Goal: Information Seeking & Learning: Find contact information

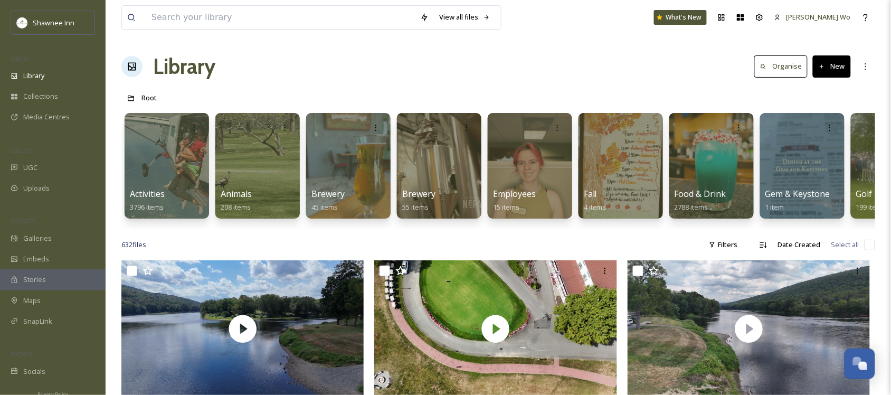
scroll to position [1049, 0]
click at [48, 187] on span "Uploads" at bounding box center [36, 188] width 26 height 10
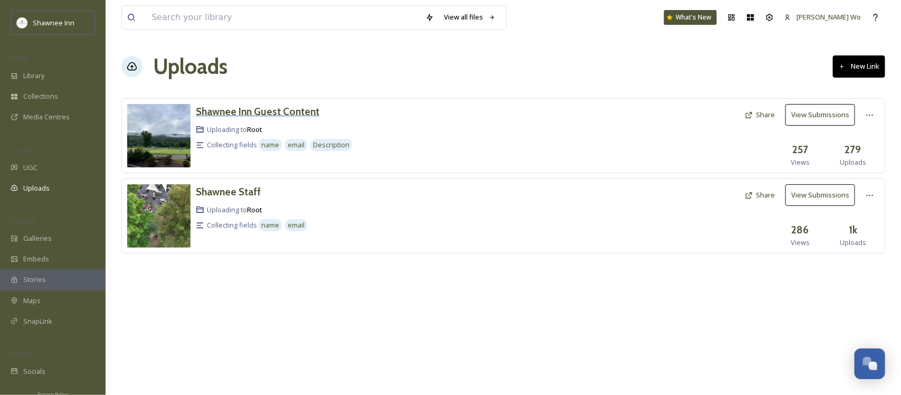
click at [233, 114] on h3 "Shawnee Inn Guest Content" at bounding box center [258, 111] width 124 height 13
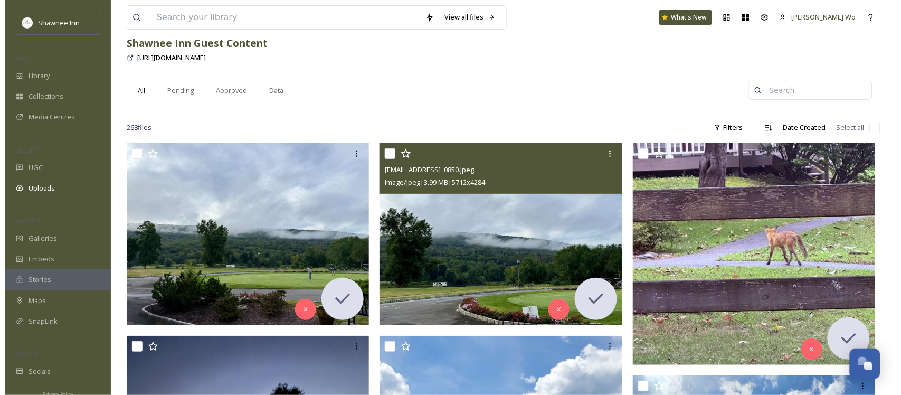
scroll to position [132, 0]
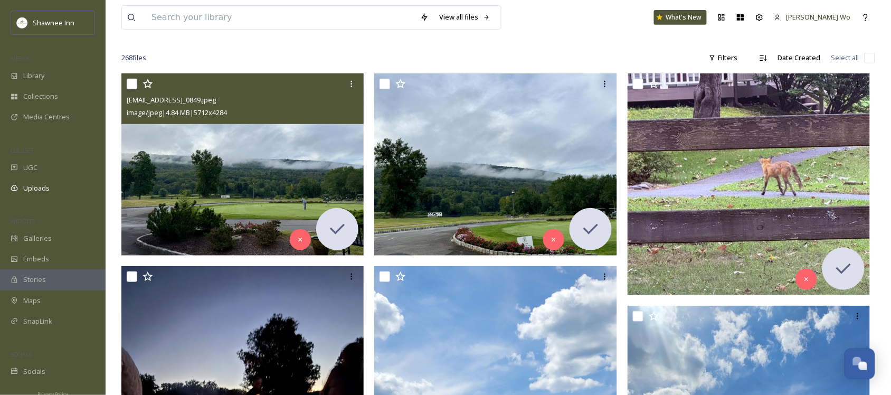
click at [270, 170] on img at bounding box center [242, 164] width 243 height 182
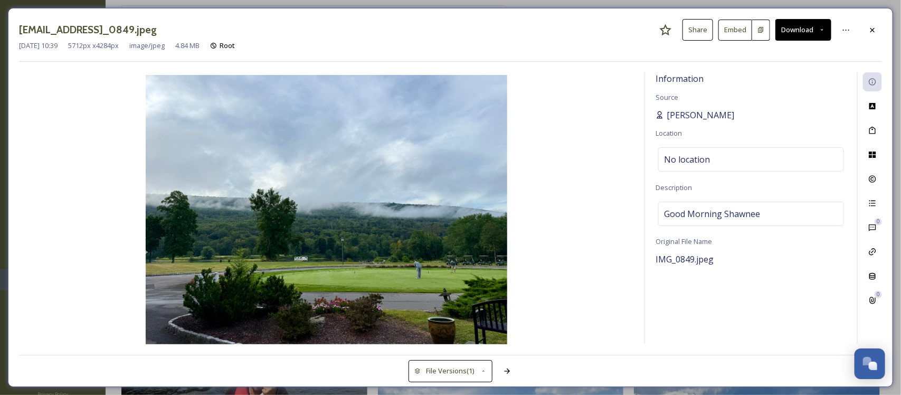
click at [700, 115] on span "[PERSON_NAME]" at bounding box center [701, 115] width 68 height 13
click at [873, 107] on icon at bounding box center [873, 106] width 6 height 6
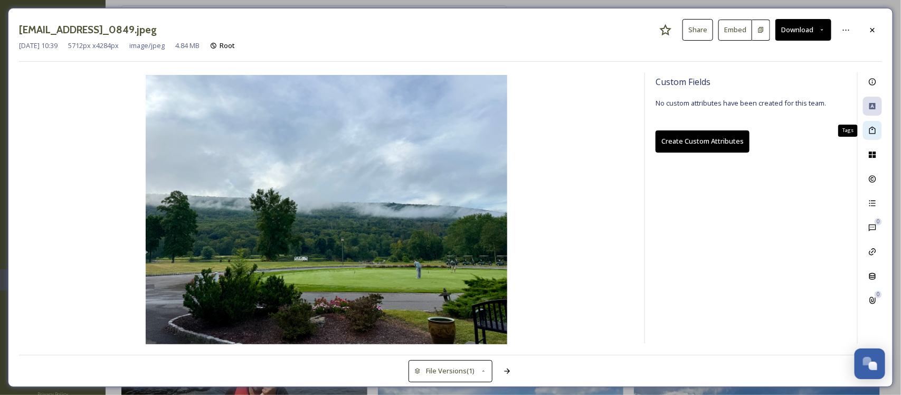
click at [872, 134] on icon at bounding box center [873, 130] width 6 height 7
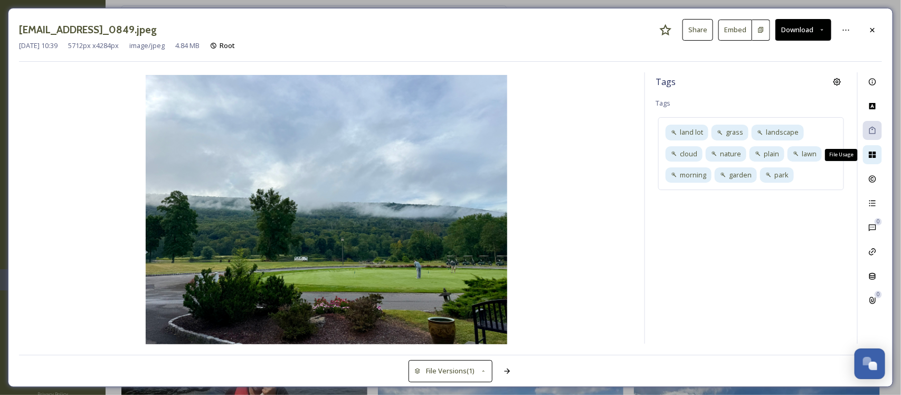
click at [872, 158] on icon at bounding box center [872, 155] width 7 height 6
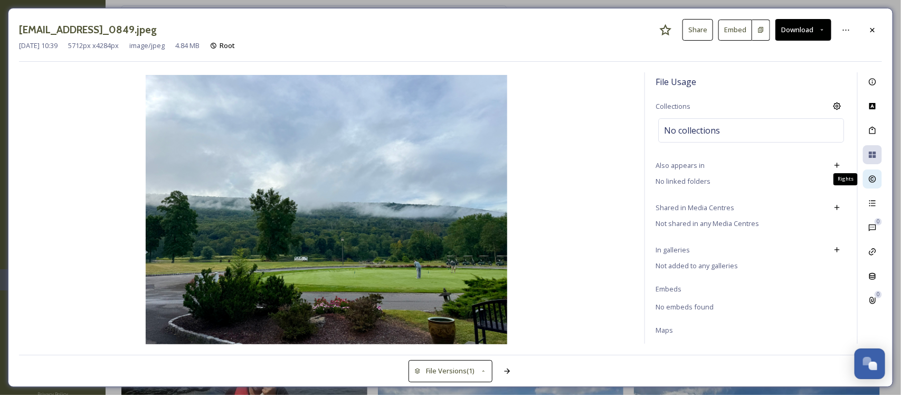
click at [875, 175] on icon at bounding box center [873, 179] width 8 height 8
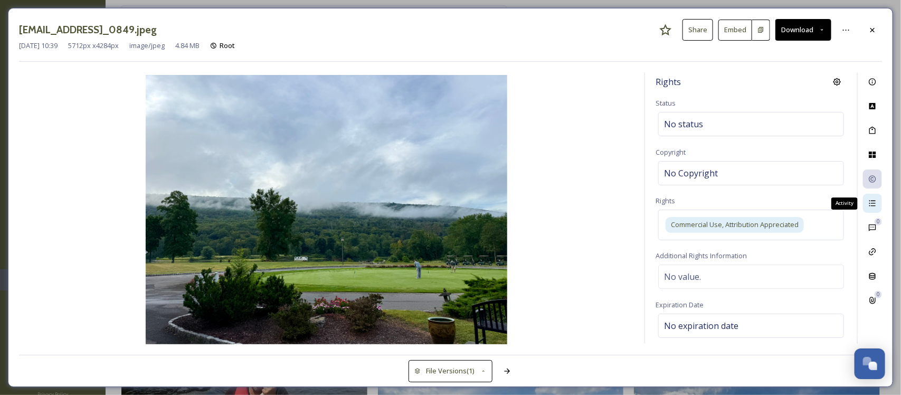
click at [872, 208] on icon at bounding box center [873, 203] width 8 height 8
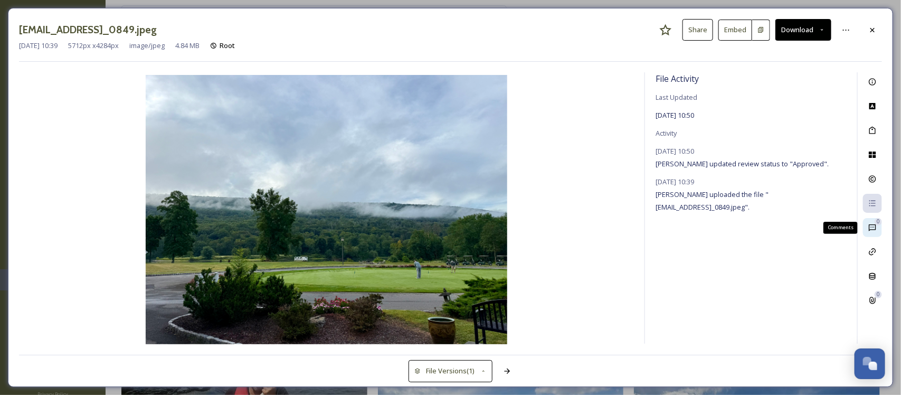
click at [873, 229] on icon at bounding box center [873, 227] width 8 height 8
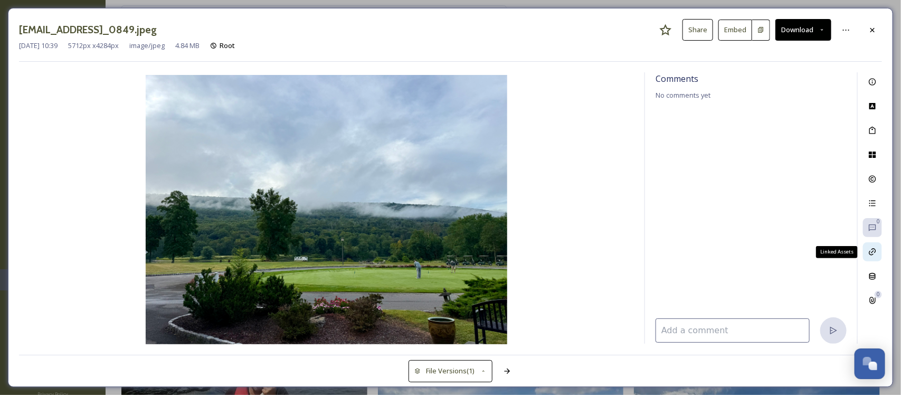
click at [870, 254] on icon at bounding box center [872, 252] width 7 height 7
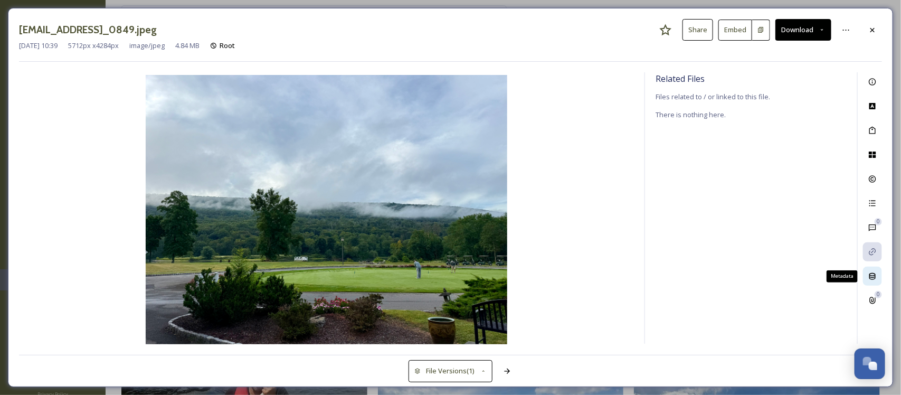
click at [874, 275] on icon at bounding box center [873, 276] width 8 height 8
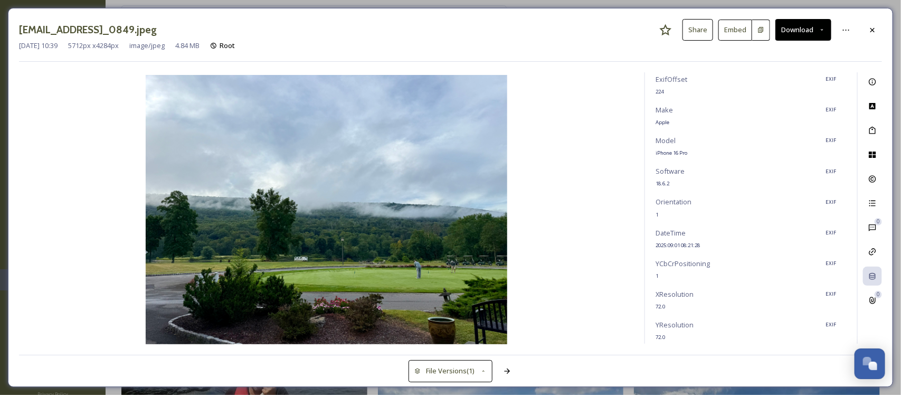
scroll to position [147, 0]
click at [875, 301] on icon at bounding box center [873, 300] width 8 height 8
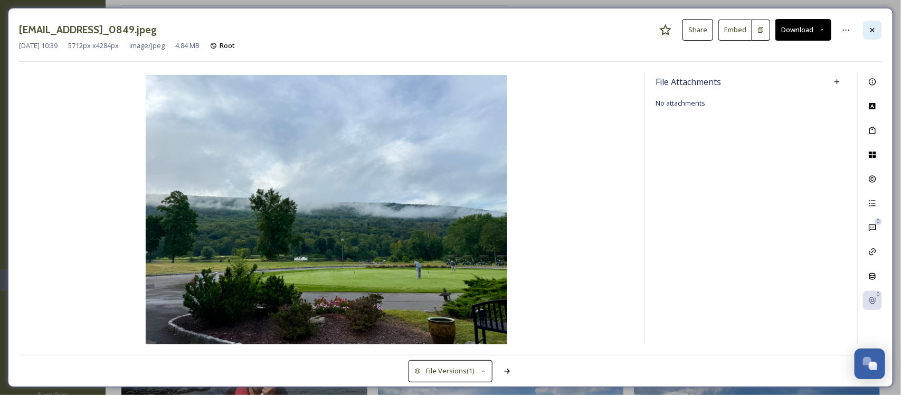
click at [876, 27] on icon at bounding box center [873, 30] width 8 height 8
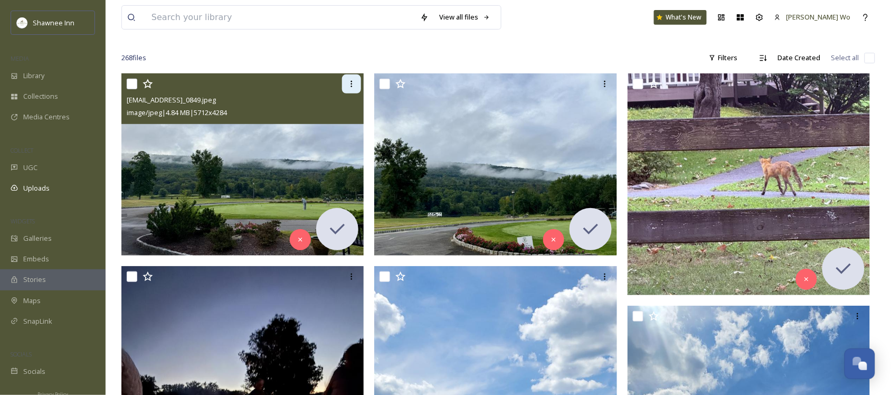
click at [354, 83] on icon at bounding box center [351, 84] width 8 height 8
click at [204, 156] on img at bounding box center [242, 164] width 243 height 182
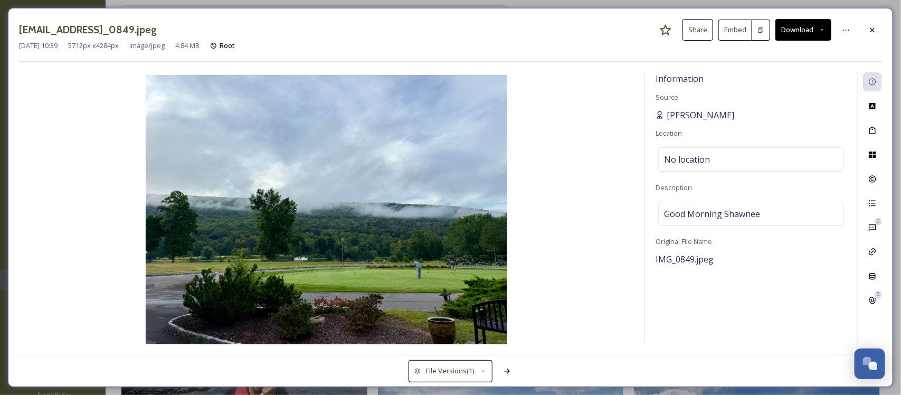
click at [678, 111] on span "[PERSON_NAME]" at bounding box center [701, 115] width 68 height 13
click at [674, 114] on span "[PERSON_NAME]" at bounding box center [701, 115] width 68 height 13
click at [658, 117] on icon at bounding box center [660, 115] width 8 height 8
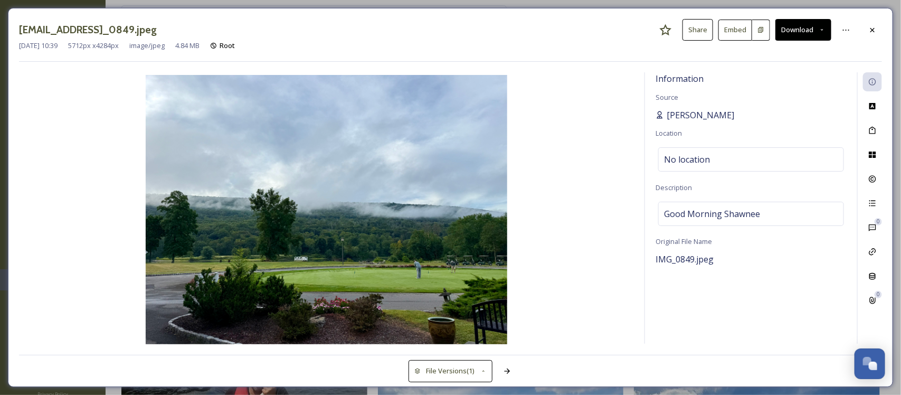
drag, startPoint x: 658, startPoint y: 117, endPoint x: 706, endPoint y: 111, distance: 48.5
click at [706, 111] on span "[PERSON_NAME]" at bounding box center [701, 115] width 68 height 13
click at [877, 115] on div "Custom Attributes" at bounding box center [872, 106] width 19 height 19
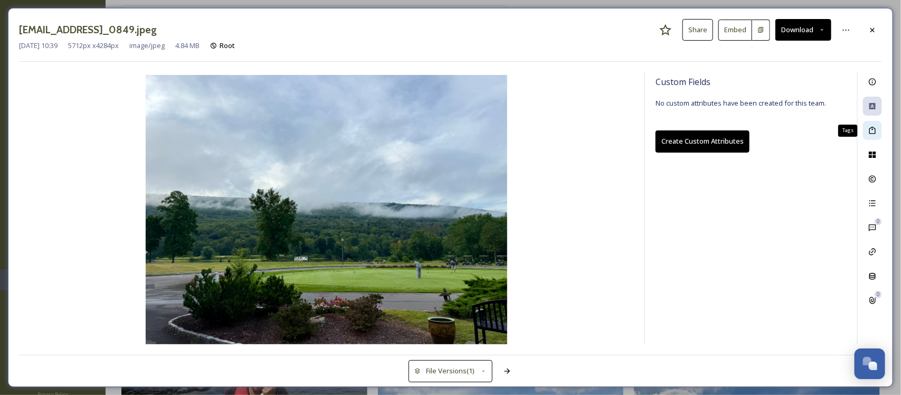
click at [873, 139] on div "Tags" at bounding box center [872, 130] width 19 height 19
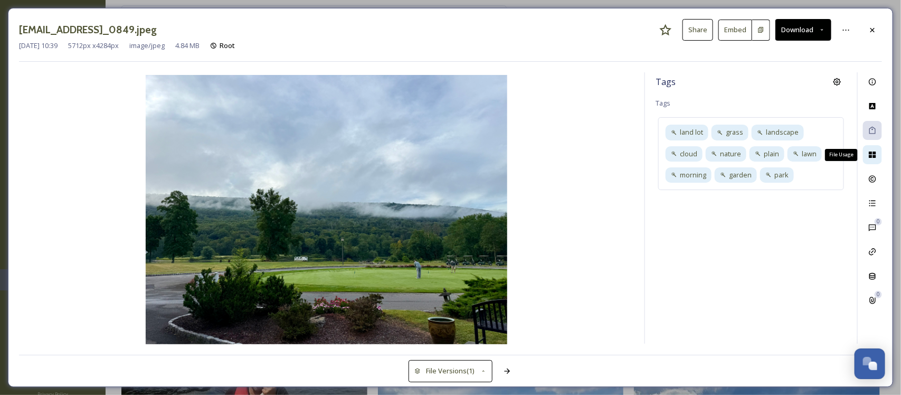
click at [870, 155] on icon at bounding box center [873, 155] width 8 height 8
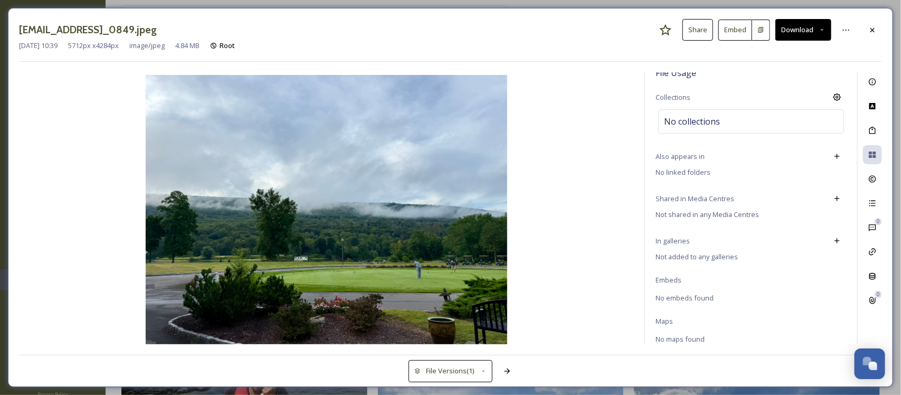
scroll to position [11, 0]
click at [876, 180] on icon at bounding box center [872, 179] width 7 height 7
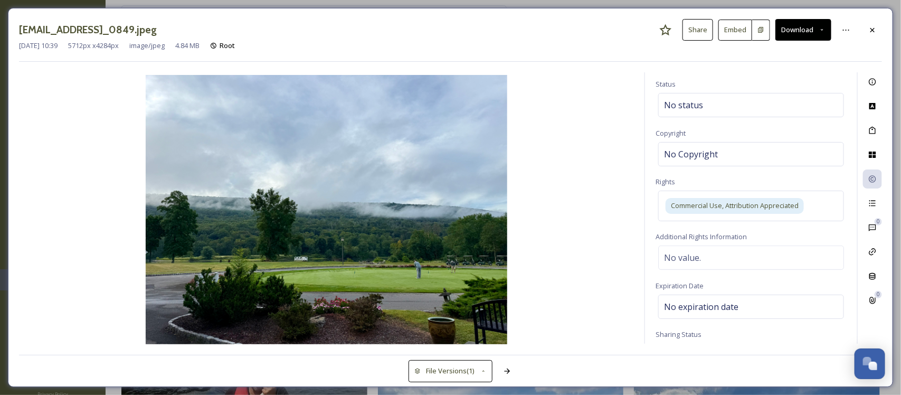
scroll to position [0, 0]
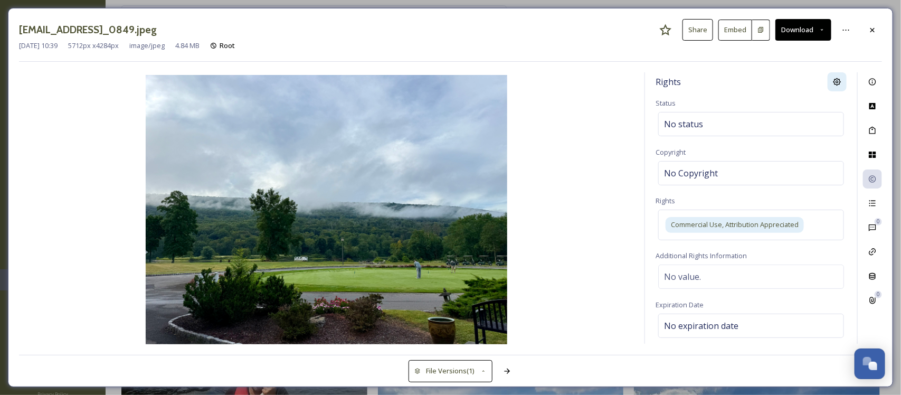
click at [834, 84] on icon at bounding box center [838, 82] width 8 height 8
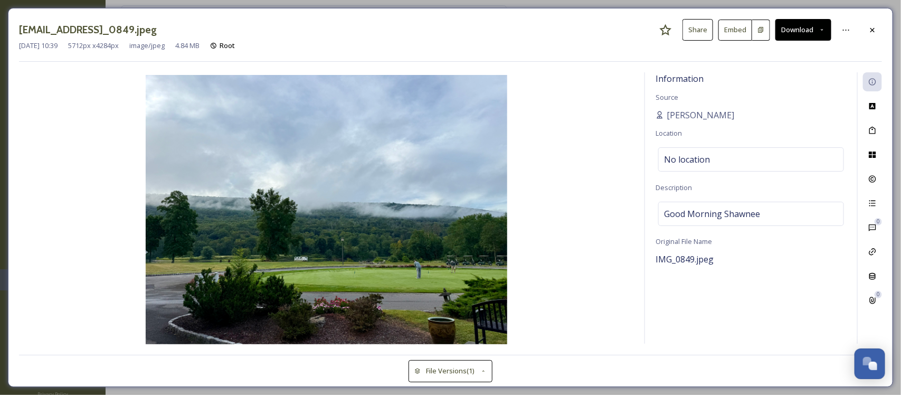
click at [157, 28] on h3 "[EMAIL_ADDRESS]_0849.jpeg" at bounding box center [88, 29] width 138 height 15
click at [865, 32] on div at bounding box center [872, 30] width 19 height 19
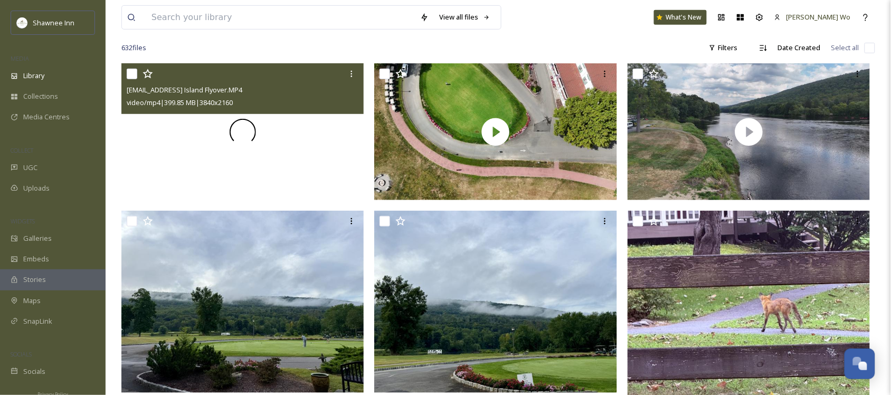
scroll to position [198, 0]
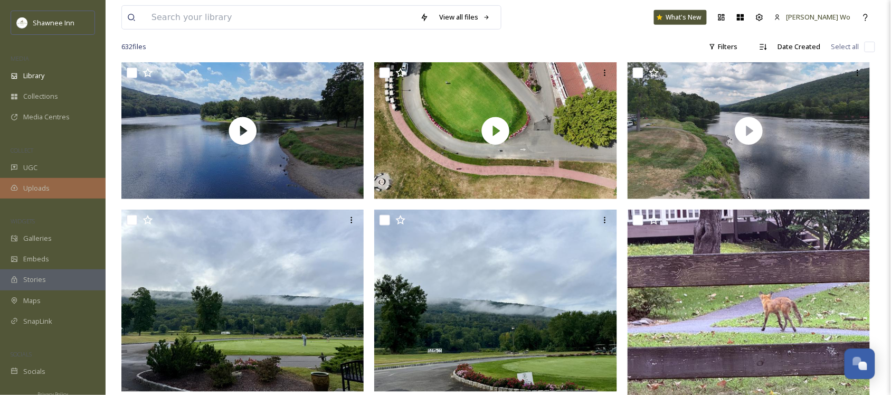
click at [29, 186] on span "Uploads" at bounding box center [36, 188] width 26 height 10
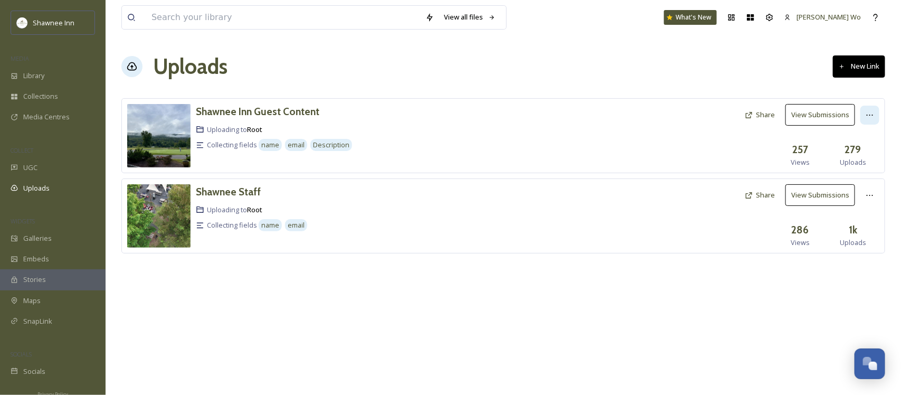
click at [870, 111] on icon at bounding box center [870, 115] width 8 height 8
click at [805, 109] on button "View Submissions" at bounding box center [821, 115] width 70 height 22
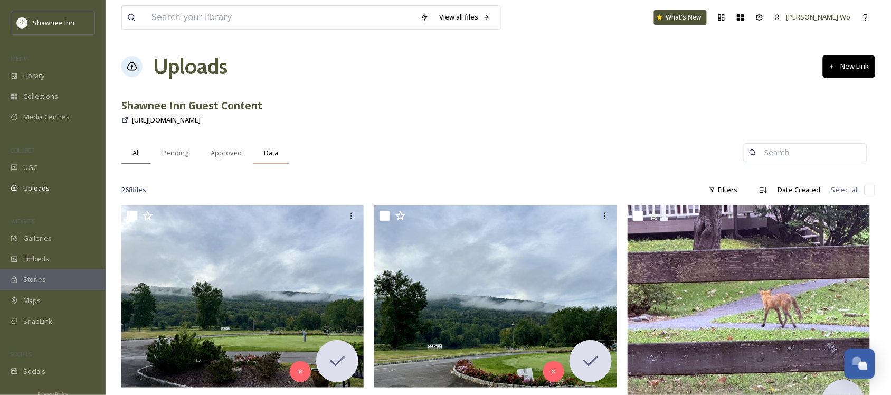
click at [274, 155] on span "Data" at bounding box center [271, 153] width 14 height 10
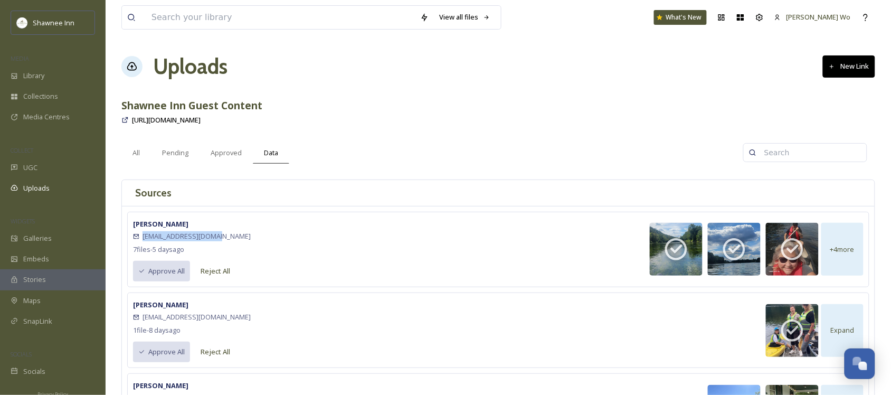
drag, startPoint x: 217, startPoint y: 234, endPoint x: 142, endPoint y: 238, distance: 75.6
click at [142, 238] on div "[EMAIL_ADDRESS][DOMAIN_NAME]" at bounding box center [192, 236] width 118 height 13
copy span "[EMAIL_ADDRESS][DOMAIN_NAME]"
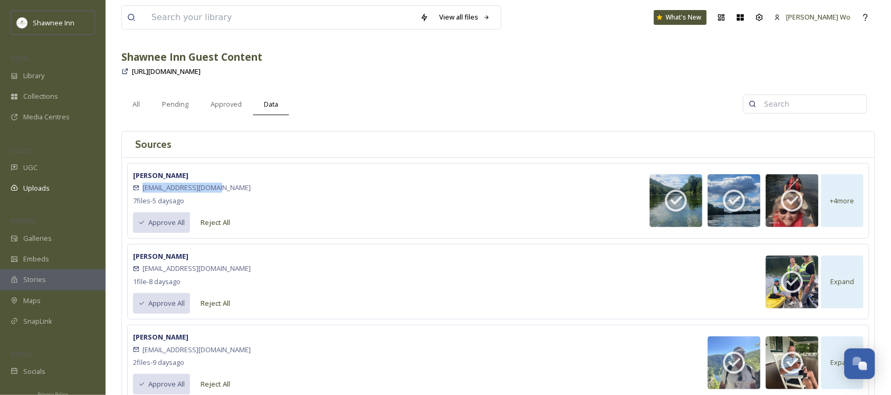
scroll to position [132, 0]
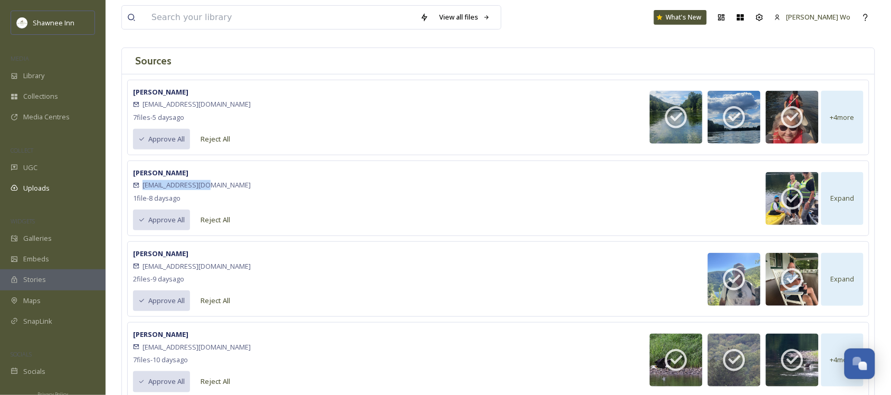
drag, startPoint x: 222, startPoint y: 185, endPoint x: 142, endPoint y: 186, distance: 80.3
click at [142, 186] on div "[EMAIL_ADDRESS][DOMAIN_NAME]" at bounding box center [192, 185] width 118 height 13
copy span "[EMAIL_ADDRESS][DOMAIN_NAME]"
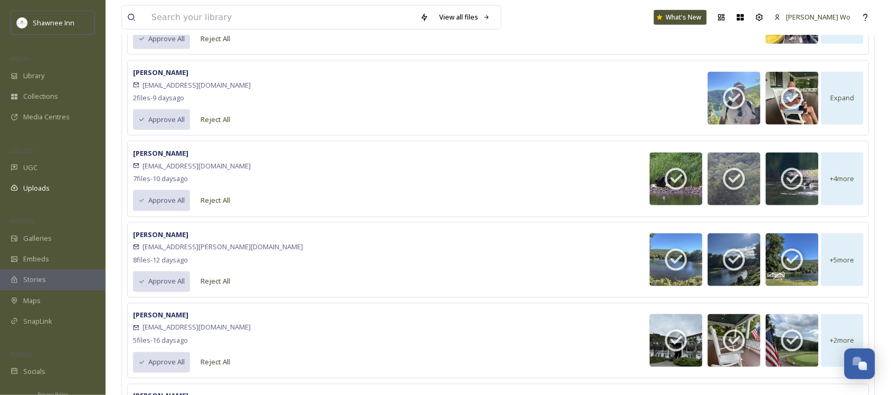
scroll to position [330, 0]
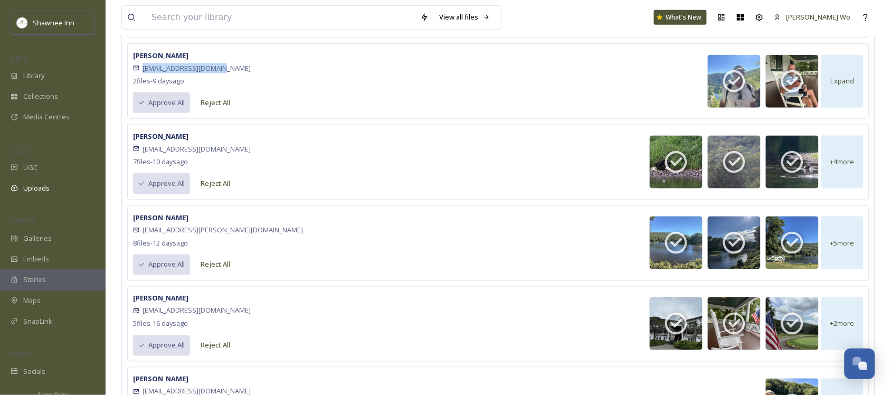
drag, startPoint x: 243, startPoint y: 71, endPoint x: 144, endPoint y: 72, distance: 99.3
click at [144, 72] on div "[PERSON_NAME] [EMAIL_ADDRESS][DOMAIN_NAME] 2 file s - [DATE] Approve All Reject…" at bounding box center [498, 81] width 743 height 76
copy span "[EMAIL_ADDRESS][DOMAIN_NAME]"
drag, startPoint x: 219, startPoint y: 148, endPoint x: 143, endPoint y: 147, distance: 76.1
click at [143, 147] on div "[EMAIL_ADDRESS][DOMAIN_NAME]" at bounding box center [192, 149] width 118 height 13
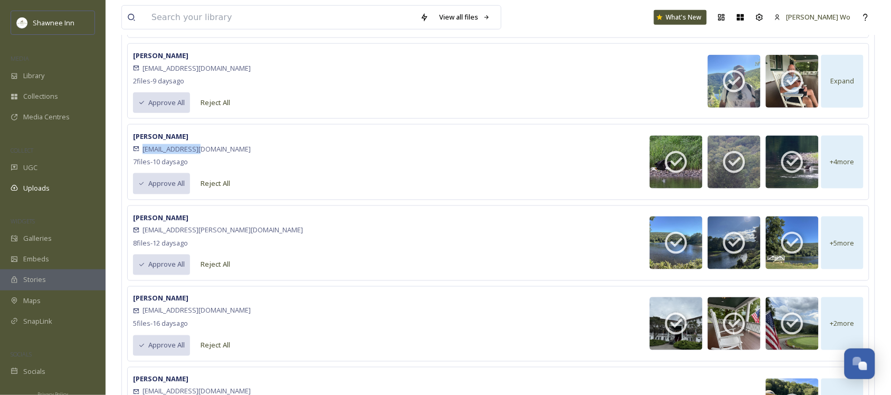
copy span "[EMAIL_ADDRESS][DOMAIN_NAME]"
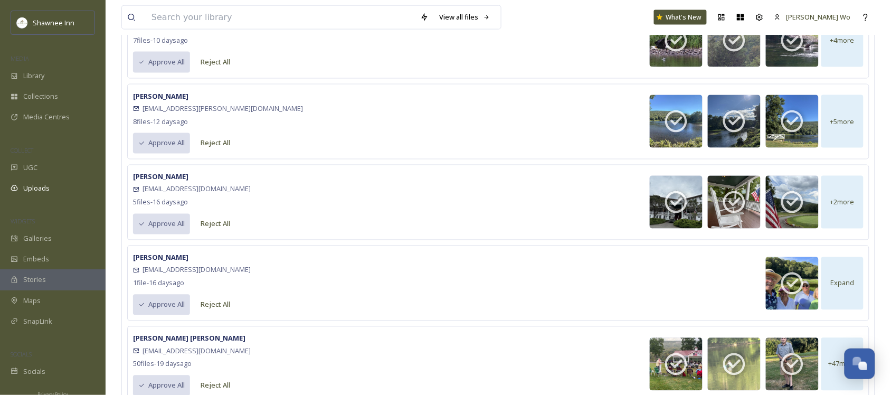
scroll to position [462, 0]
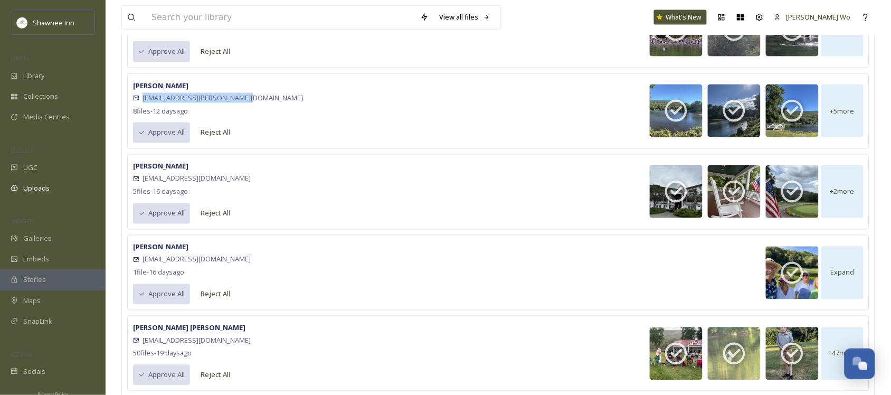
drag, startPoint x: 204, startPoint y: 99, endPoint x: 142, endPoint y: 100, distance: 62.9
click at [142, 100] on div "[PERSON_NAME] [EMAIL_ADDRESS][PERSON_NAME][DOMAIN_NAME] 8 file s - [DATE] Appro…" at bounding box center [498, 111] width 743 height 76
copy span "[EMAIL_ADDRESS][PERSON_NAME][DOMAIN_NAME]"
drag, startPoint x: 236, startPoint y: 181, endPoint x: 140, endPoint y: 183, distance: 95.1
click at [140, 183] on div "[EMAIL_ADDRESS][DOMAIN_NAME]" at bounding box center [192, 179] width 118 height 13
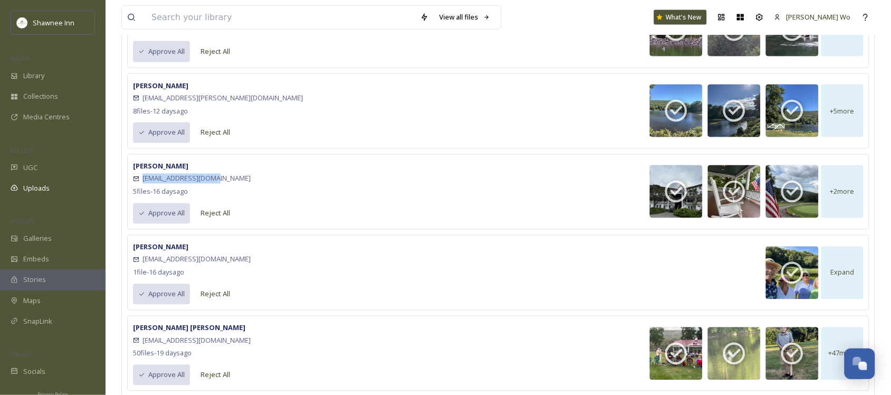
copy span "[EMAIL_ADDRESS][DOMAIN_NAME]"
drag, startPoint x: 247, startPoint y: 263, endPoint x: 144, endPoint y: 265, distance: 102.5
click at [144, 265] on div "[PERSON_NAME] [EMAIL_ADDRESS][DOMAIN_NAME] 1 file - [DATE] Approve All Reject A…" at bounding box center [498, 273] width 743 height 76
copy span "[EMAIL_ADDRESS][DOMAIN_NAME]"
drag, startPoint x: 229, startPoint y: 346, endPoint x: 144, endPoint y: 342, distance: 84.6
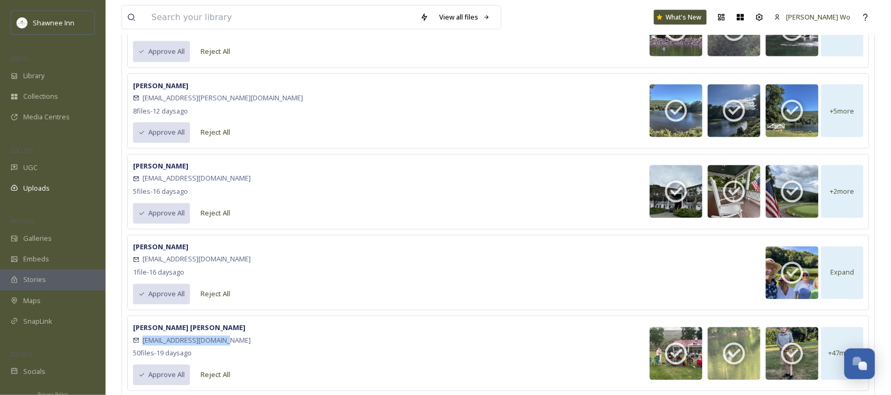
click at [144, 342] on div "[EMAIL_ADDRESS][DOMAIN_NAME]" at bounding box center [192, 340] width 118 height 13
copy span "[EMAIL_ADDRESS][DOMAIN_NAME]"
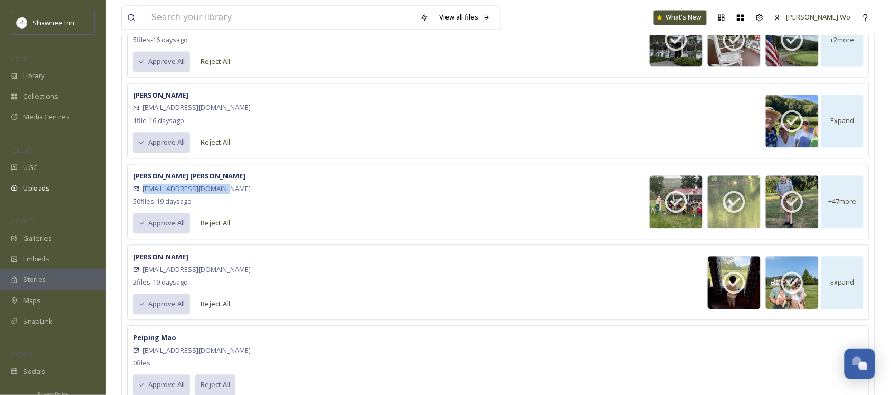
scroll to position [660, 0]
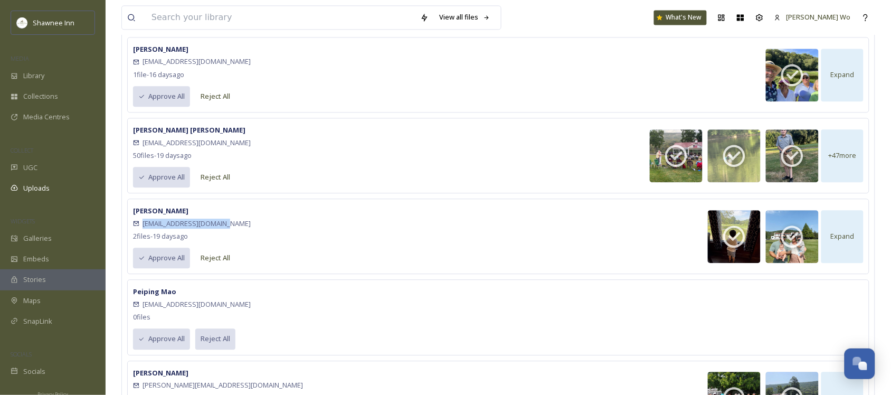
drag, startPoint x: 226, startPoint y: 229, endPoint x: 144, endPoint y: 224, distance: 82.5
click at [144, 224] on div "[EMAIL_ADDRESS][DOMAIN_NAME]" at bounding box center [192, 223] width 118 height 13
copy span "[EMAIL_ADDRESS][DOMAIN_NAME]"
drag, startPoint x: 235, startPoint y: 311, endPoint x: 143, endPoint y: 311, distance: 91.9
click at [143, 311] on div "[EMAIL_ADDRESS][DOMAIN_NAME]" at bounding box center [192, 304] width 118 height 13
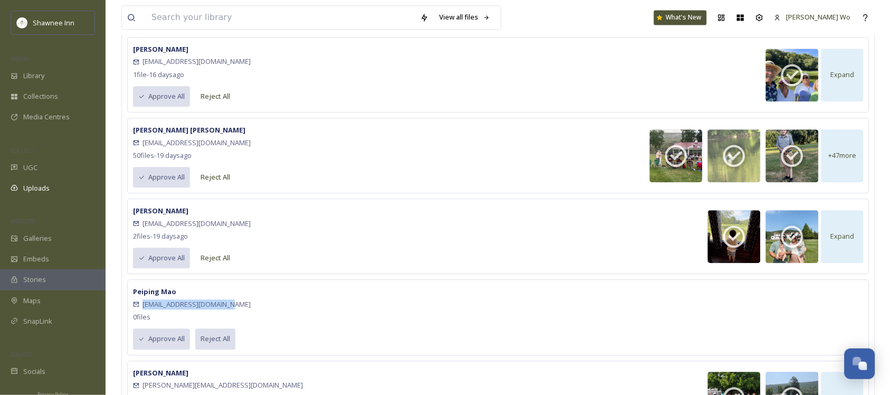
copy span "[EMAIL_ADDRESS][DOMAIN_NAME]"
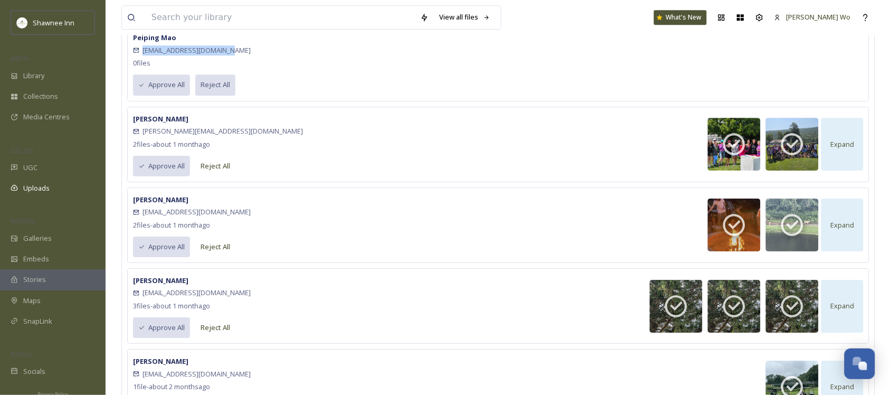
scroll to position [924, 0]
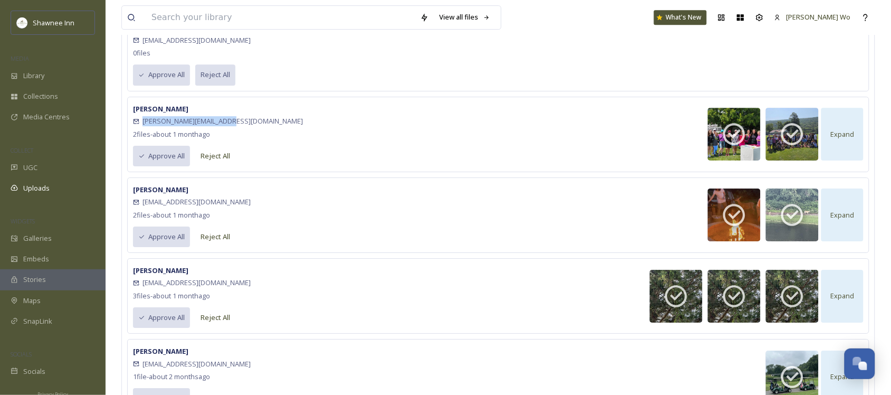
drag, startPoint x: 237, startPoint y: 125, endPoint x: 144, endPoint y: 122, distance: 92.5
click at [144, 122] on div "[PERSON_NAME] [PERSON_NAME][EMAIL_ADDRESS][DOMAIN_NAME] 2 file s - about [DATE]…" at bounding box center [498, 135] width 743 height 76
drag, startPoint x: 217, startPoint y: 207, endPoint x: 145, endPoint y: 203, distance: 71.4
click at [144, 203] on div "[EMAIL_ADDRESS][DOMAIN_NAME]" at bounding box center [192, 202] width 118 height 13
drag, startPoint x: 204, startPoint y: 289, endPoint x: 144, endPoint y: 286, distance: 60.3
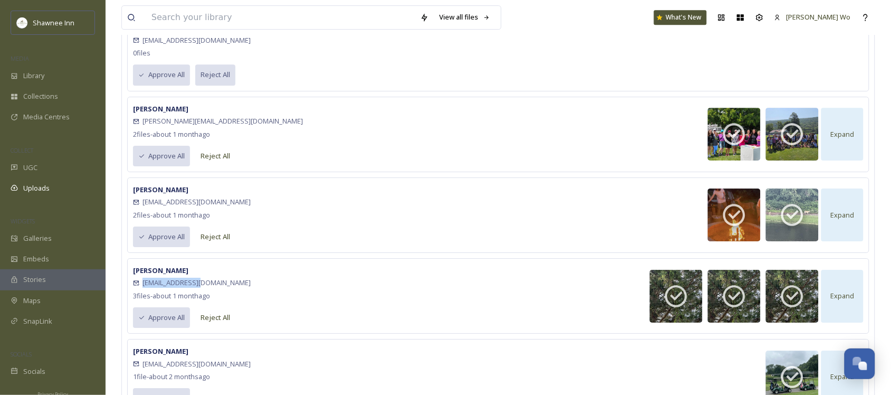
click at [144, 286] on div "[EMAIL_ADDRESS][DOMAIN_NAME]" at bounding box center [192, 283] width 118 height 13
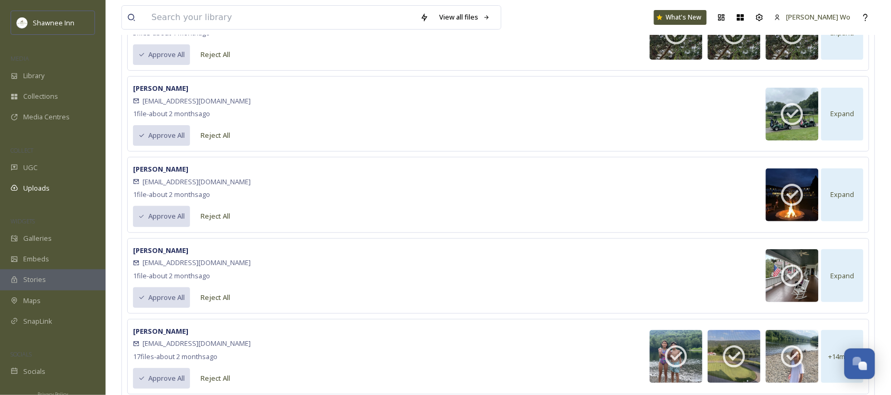
scroll to position [1188, 0]
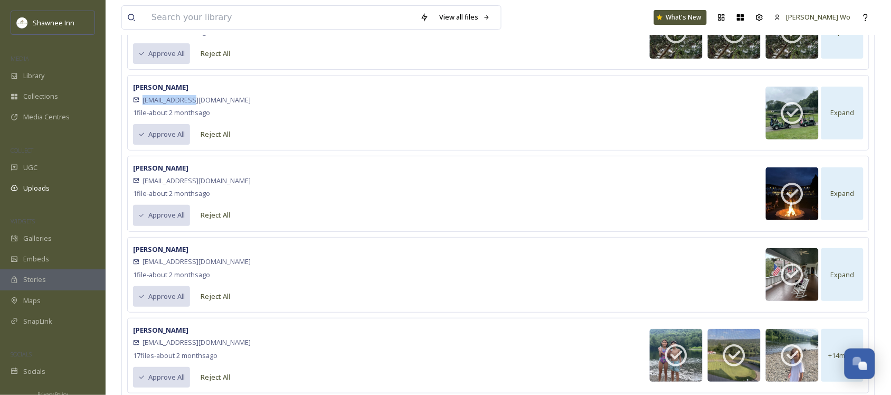
drag, startPoint x: 204, startPoint y: 104, endPoint x: 144, endPoint y: 104, distance: 60.2
click at [144, 104] on div "[EMAIL_ADDRESS][DOMAIN_NAME]" at bounding box center [192, 99] width 118 height 13
drag, startPoint x: 222, startPoint y: 187, endPoint x: 144, endPoint y: 185, distance: 78.2
click at [144, 185] on div "[EMAIL_ADDRESS][DOMAIN_NAME]" at bounding box center [192, 180] width 118 height 13
drag, startPoint x: 237, startPoint y: 267, endPoint x: 143, endPoint y: 271, distance: 93.6
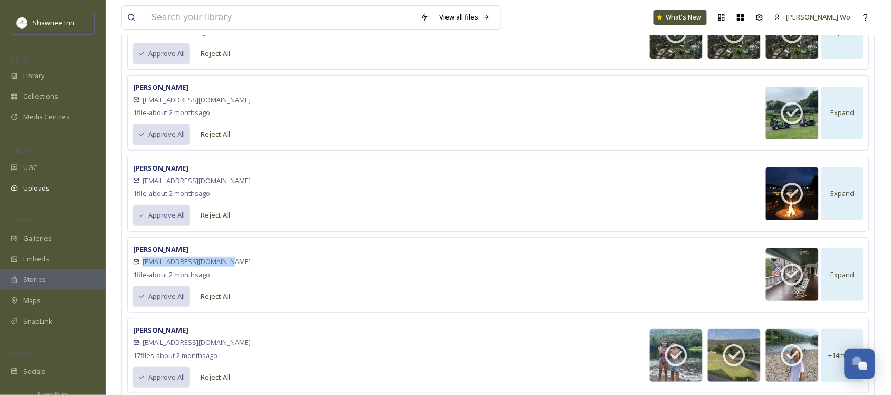
click at [143, 271] on div "[PERSON_NAME] [EMAIL_ADDRESS][DOMAIN_NAME] 1 file - about [DATE] Approve All Re…" at bounding box center [498, 275] width 743 height 76
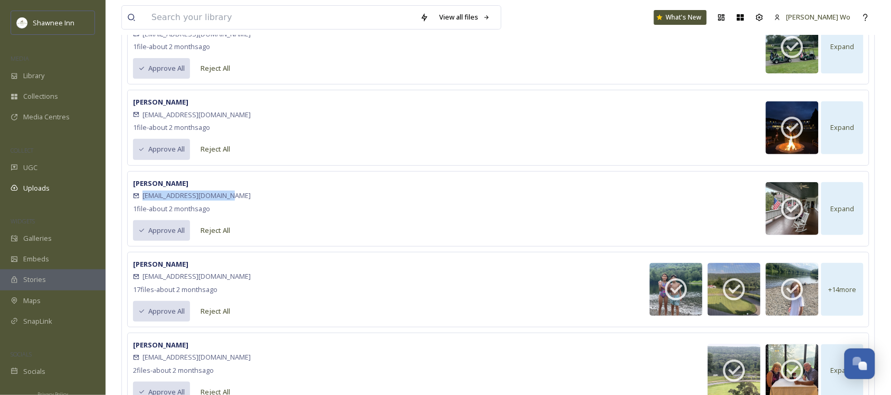
scroll to position [1452, 0]
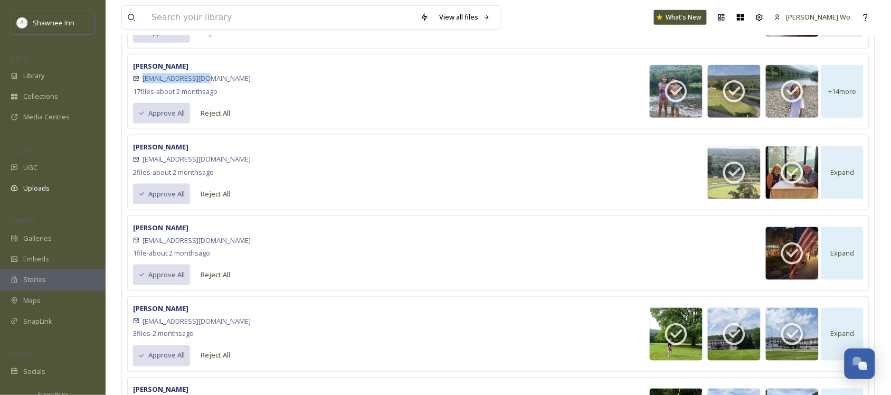
drag, startPoint x: 220, startPoint y: 86, endPoint x: 142, endPoint y: 85, distance: 78.7
click at [142, 85] on div "[EMAIL_ADDRESS][DOMAIN_NAME]" at bounding box center [192, 78] width 118 height 13
drag, startPoint x: 218, startPoint y: 168, endPoint x: 144, endPoint y: 167, distance: 74.5
click at [144, 166] on div "[EMAIL_ADDRESS][DOMAIN_NAME]" at bounding box center [192, 159] width 118 height 13
drag, startPoint x: 226, startPoint y: 250, endPoint x: 144, endPoint y: 249, distance: 81.9
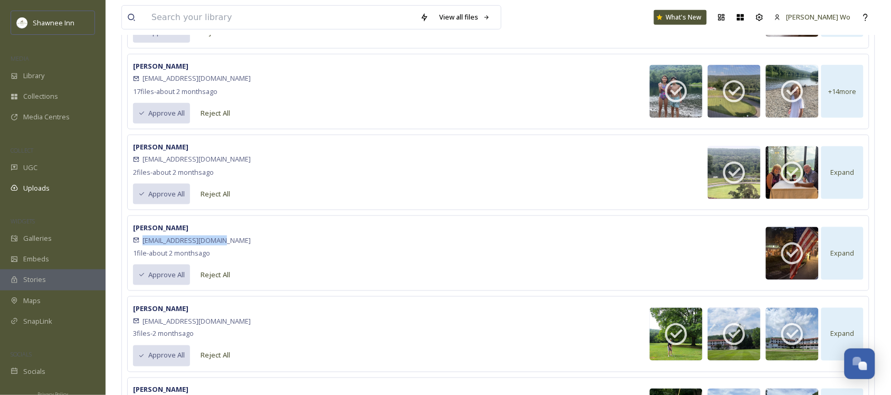
click at [144, 247] on div "[EMAIL_ADDRESS][DOMAIN_NAME]" at bounding box center [192, 240] width 118 height 13
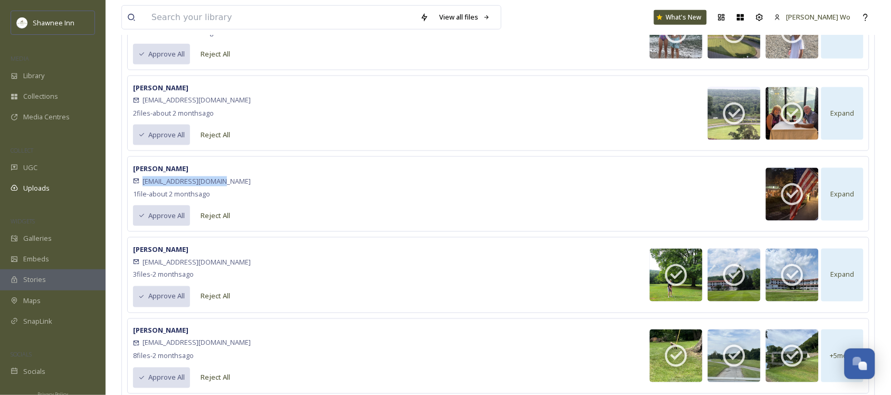
scroll to position [1650, 0]
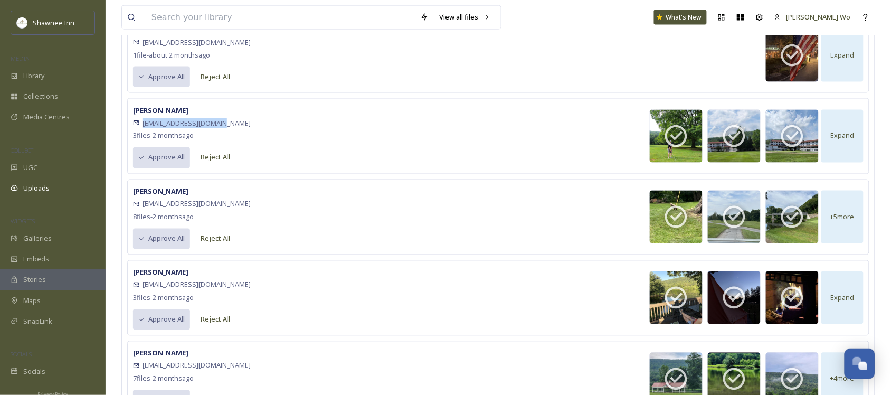
drag, startPoint x: 227, startPoint y: 130, endPoint x: 143, endPoint y: 133, distance: 84.0
click at [143, 129] on div "[EMAIL_ADDRESS][DOMAIN_NAME]" at bounding box center [192, 123] width 118 height 13
drag, startPoint x: 219, startPoint y: 214, endPoint x: 145, endPoint y: 210, distance: 74.0
click at [145, 210] on div "[EMAIL_ADDRESS][DOMAIN_NAME]" at bounding box center [192, 204] width 118 height 13
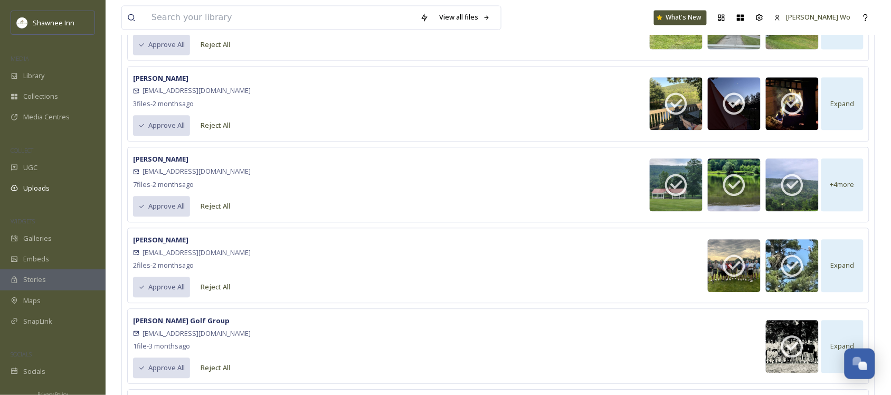
scroll to position [1848, 0]
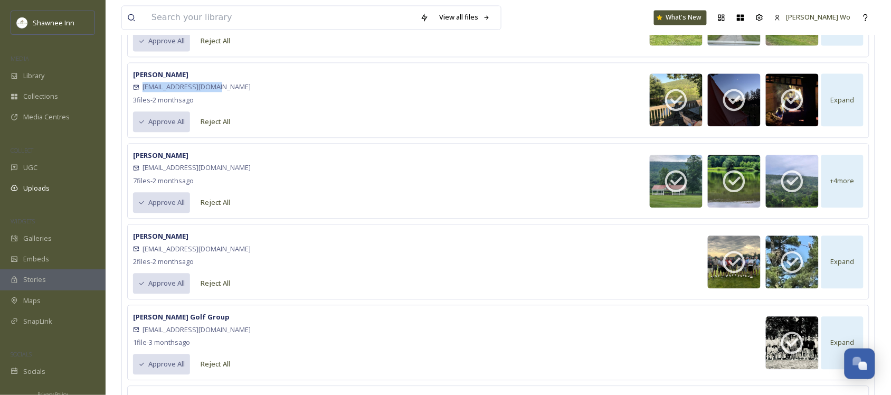
drag, startPoint x: 230, startPoint y: 95, endPoint x: 143, endPoint y: 94, distance: 87.1
click at [143, 93] on div "[EMAIL_ADDRESS][DOMAIN_NAME]" at bounding box center [192, 87] width 118 height 13
drag, startPoint x: 222, startPoint y: 177, endPoint x: 144, endPoint y: 177, distance: 77.6
click at [144, 174] on div "[EMAIL_ADDRESS][DOMAIN_NAME]" at bounding box center [192, 168] width 118 height 13
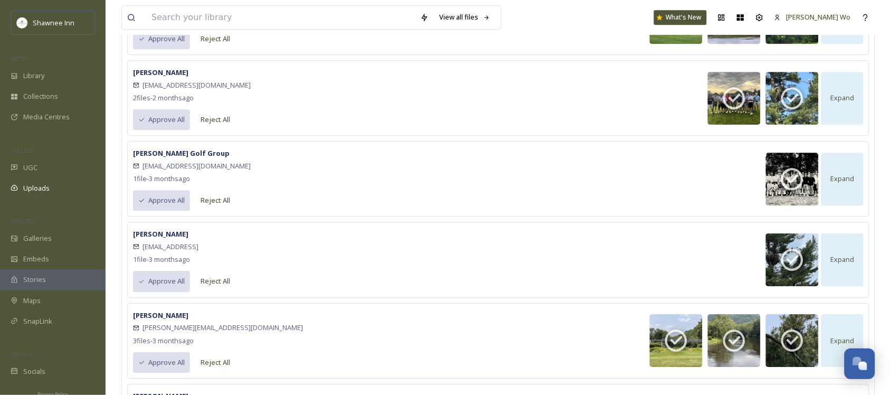
scroll to position [2046, 0]
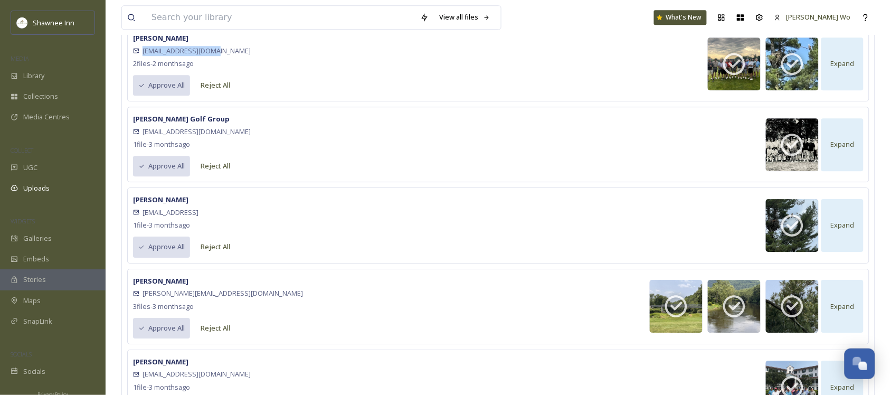
drag, startPoint x: 218, startPoint y: 62, endPoint x: 146, endPoint y: 61, distance: 71.8
click at [146, 57] on div "[EMAIL_ADDRESS][DOMAIN_NAME]" at bounding box center [192, 50] width 118 height 13
drag, startPoint x: 233, startPoint y: 142, endPoint x: 144, endPoint y: 141, distance: 88.7
click at [144, 138] on div "[EMAIL_ADDRESS][DOMAIN_NAME]" at bounding box center [192, 131] width 118 height 13
drag, startPoint x: 223, startPoint y: 223, endPoint x: 143, endPoint y: 221, distance: 80.3
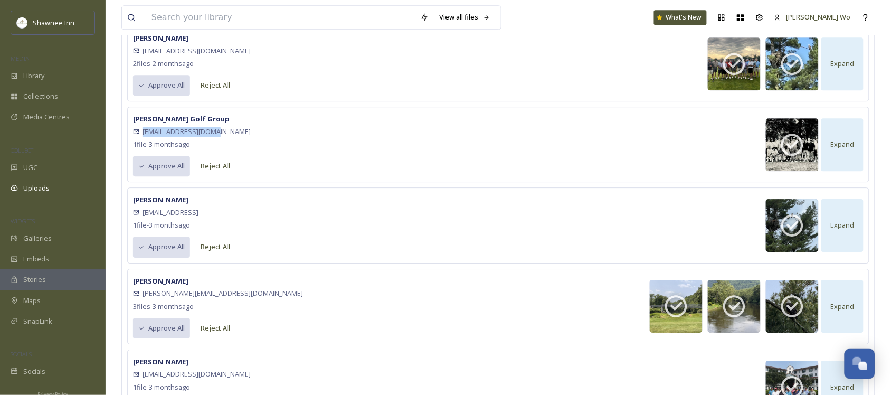
click at [143, 219] on div "[EMAIL_ADDRESS]" at bounding box center [184, 212] width 102 height 13
drag, startPoint x: 224, startPoint y: 308, endPoint x: 143, endPoint y: 305, distance: 81.9
click at [143, 300] on div "[PERSON_NAME][EMAIL_ADDRESS][DOMAIN_NAME]" at bounding box center [218, 293] width 170 height 13
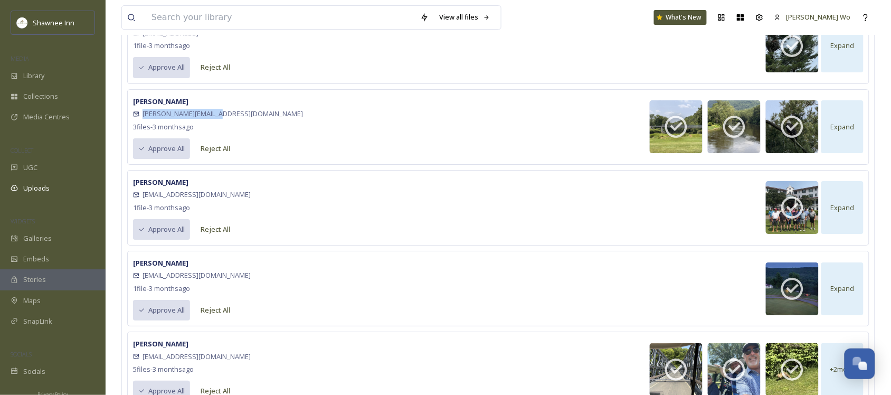
scroll to position [2244, 0]
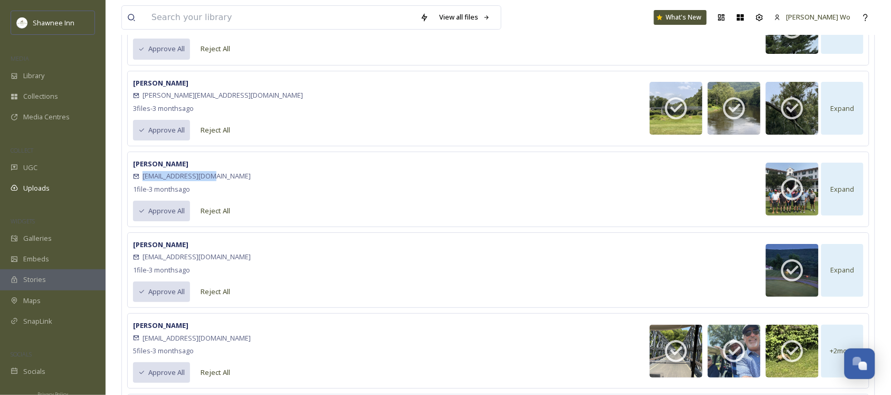
drag, startPoint x: 219, startPoint y: 189, endPoint x: 145, endPoint y: 191, distance: 74.0
click at [145, 183] on div "[EMAIL_ADDRESS][DOMAIN_NAME]" at bounding box center [192, 176] width 118 height 13
drag, startPoint x: 207, startPoint y: 273, endPoint x: 144, endPoint y: 270, distance: 62.9
click at [144, 264] on div "[EMAIL_ADDRESS][DOMAIN_NAME]" at bounding box center [192, 257] width 118 height 13
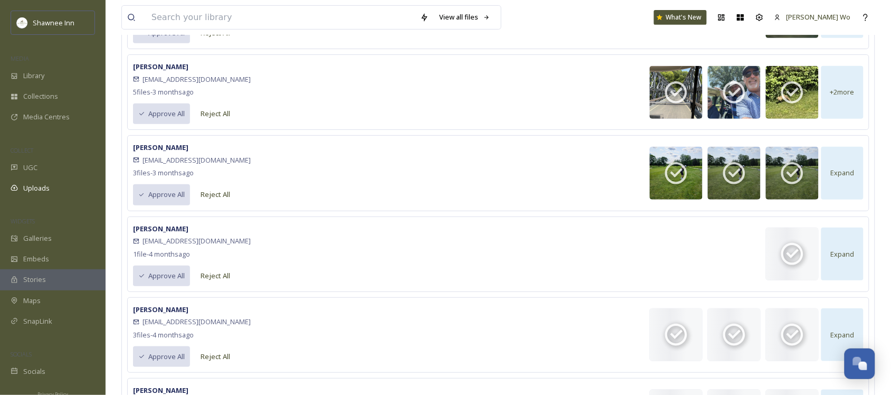
scroll to position [2509, 0]
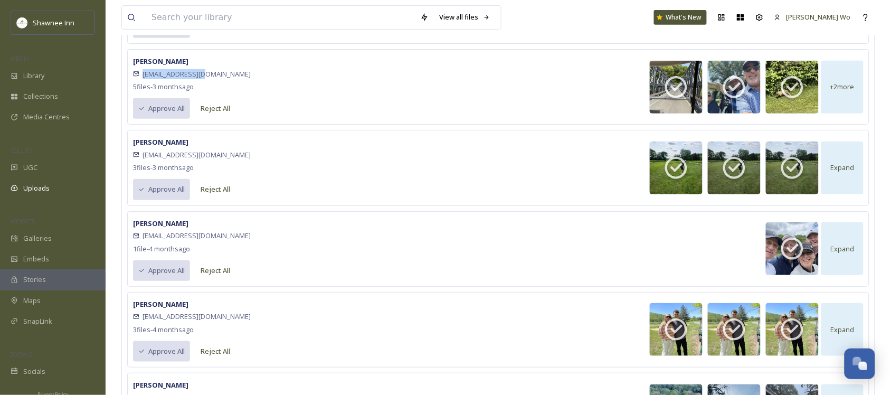
drag, startPoint x: 205, startPoint y: 87, endPoint x: 142, endPoint y: 87, distance: 63.4
click at [142, 80] on div "[EMAIL_ADDRESS][DOMAIN_NAME]" at bounding box center [192, 74] width 118 height 13
drag, startPoint x: 228, startPoint y: 165, endPoint x: 144, endPoint y: 165, distance: 84.0
click at [144, 161] on div "[EMAIL_ADDRESS][DOMAIN_NAME]" at bounding box center [192, 154] width 118 height 13
drag, startPoint x: 238, startPoint y: 251, endPoint x: 140, endPoint y: 248, distance: 97.2
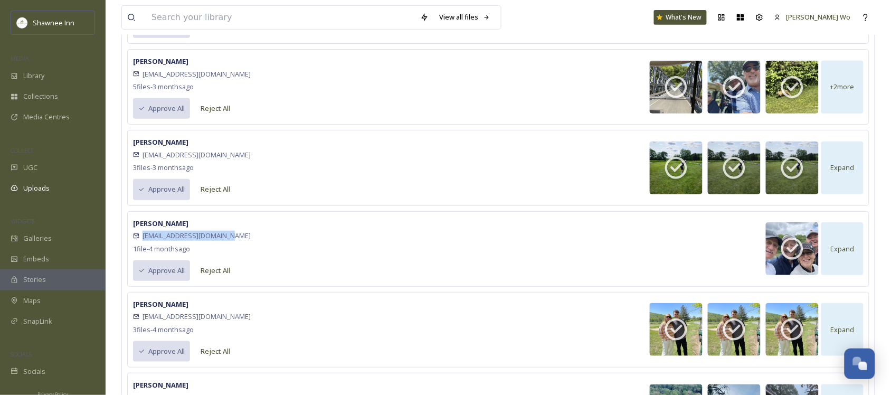
click at [140, 248] on div "[PERSON_NAME] [EMAIL_ADDRESS][DOMAIN_NAME] 1 file - [DATE] Approve All Reject A…" at bounding box center [498, 249] width 743 height 76
drag, startPoint x: 206, startPoint y: 332, endPoint x: 144, endPoint y: 333, distance: 62.3
click at [144, 323] on div "[EMAIL_ADDRESS][DOMAIN_NAME]" at bounding box center [192, 317] width 118 height 13
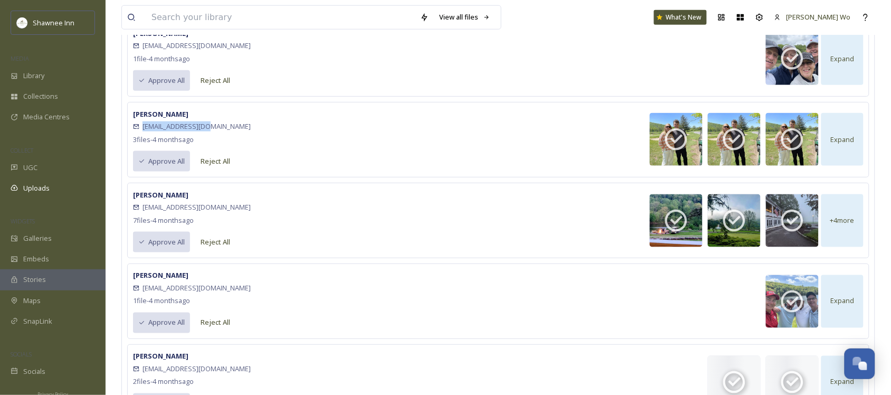
scroll to position [2707, 0]
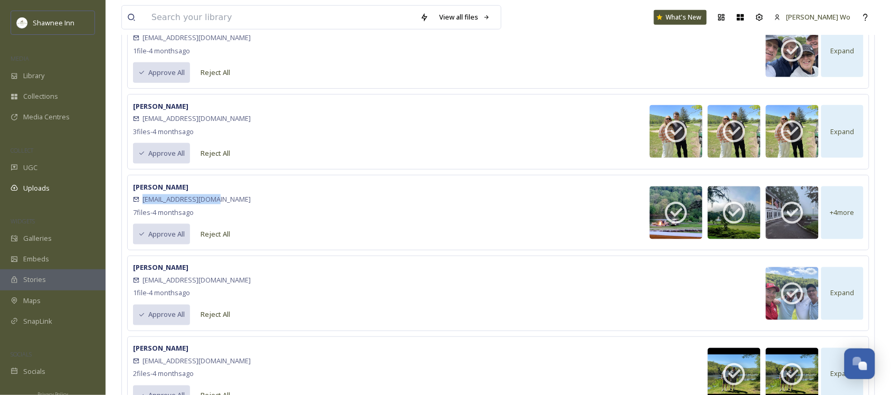
drag, startPoint x: 234, startPoint y: 215, endPoint x: 144, endPoint y: 212, distance: 89.9
click at [144, 206] on div "[EMAIL_ADDRESS][DOMAIN_NAME]" at bounding box center [192, 199] width 118 height 13
drag, startPoint x: 235, startPoint y: 297, endPoint x: 144, endPoint y: 294, distance: 91.4
click at [144, 287] on div "[EMAIL_ADDRESS][DOMAIN_NAME]" at bounding box center [192, 280] width 118 height 13
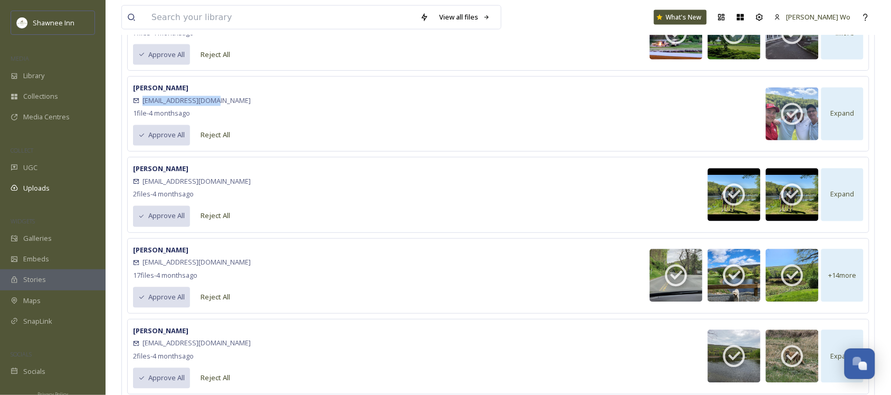
scroll to position [2905, 0]
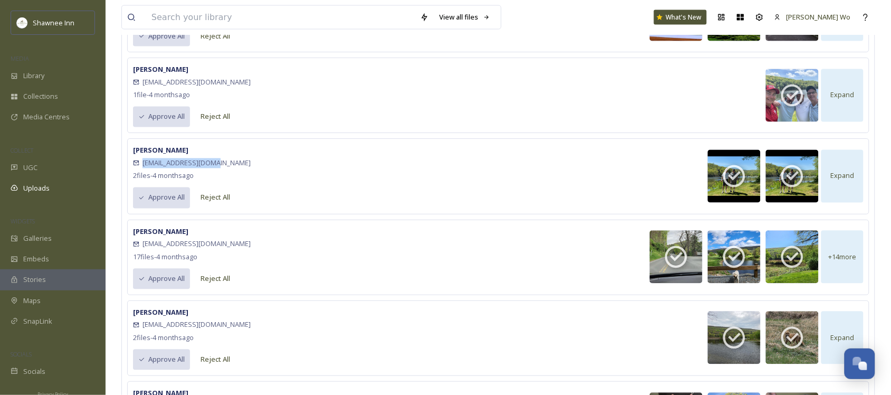
drag, startPoint x: 236, startPoint y: 180, endPoint x: 144, endPoint y: 176, distance: 91.5
click at [144, 176] on div "[PERSON_NAME] [EMAIL_ADDRESS][DOMAIN_NAME] 2 file s - [DATE] Approve All Reject…" at bounding box center [498, 176] width 743 height 76
click at [224, 170] on div "[EMAIL_ADDRESS][DOMAIN_NAME]" at bounding box center [192, 163] width 118 height 13
drag, startPoint x: 221, startPoint y: 180, endPoint x: 143, endPoint y: 180, distance: 77.6
click at [143, 170] on div "[EMAIL_ADDRESS][DOMAIN_NAME]" at bounding box center [192, 163] width 118 height 13
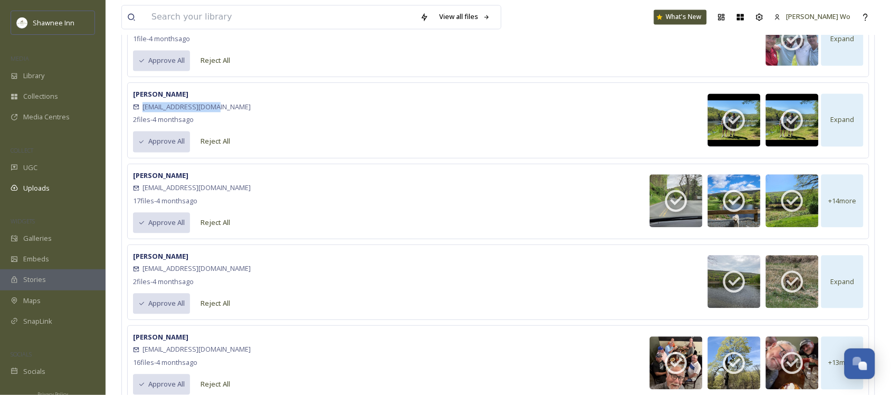
scroll to position [3037, 0]
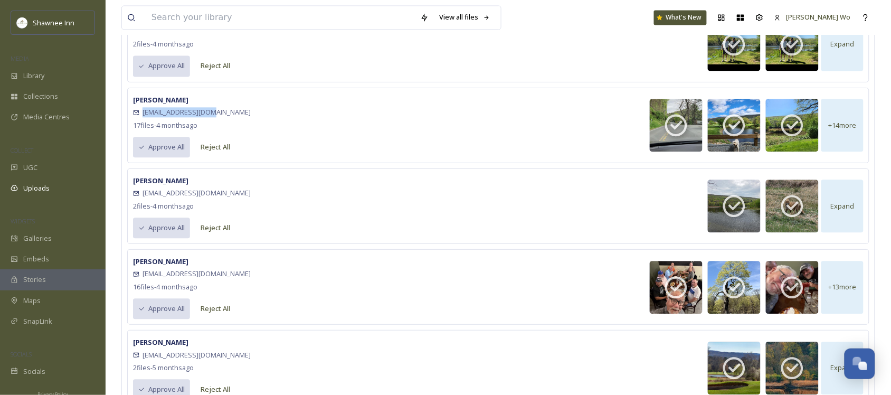
drag, startPoint x: 222, startPoint y: 129, endPoint x: 143, endPoint y: 125, distance: 79.4
click at [143, 119] on div "[EMAIL_ADDRESS][DOMAIN_NAME]" at bounding box center [192, 112] width 118 height 13
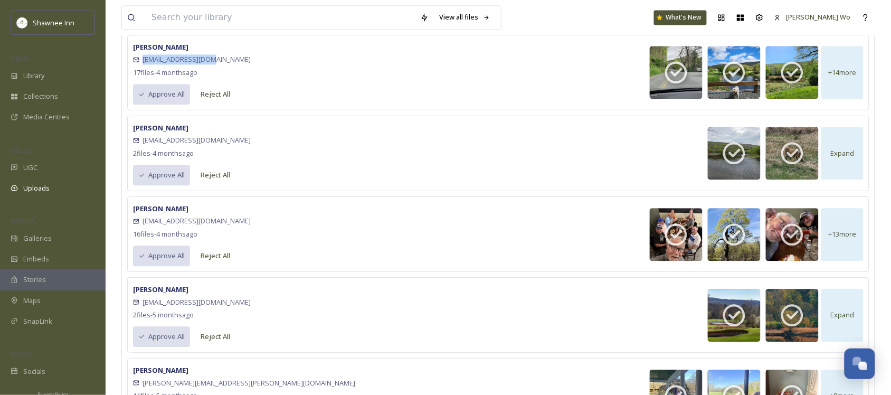
scroll to position [3169, 0]
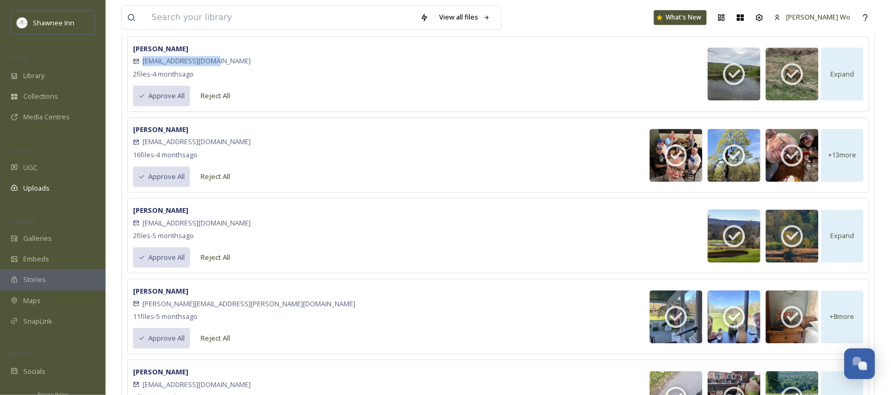
drag, startPoint x: 224, startPoint y: 78, endPoint x: 143, endPoint y: 77, distance: 81.3
click at [143, 68] on div "[EMAIL_ADDRESS][DOMAIN_NAME]" at bounding box center [192, 61] width 118 height 13
drag, startPoint x: 209, startPoint y: 159, endPoint x: 144, endPoint y: 156, distance: 65.6
click at [144, 148] on div "[EMAIL_ADDRESS][DOMAIN_NAME]" at bounding box center [192, 142] width 118 height 13
drag, startPoint x: 227, startPoint y: 241, endPoint x: 144, endPoint y: 241, distance: 82.9
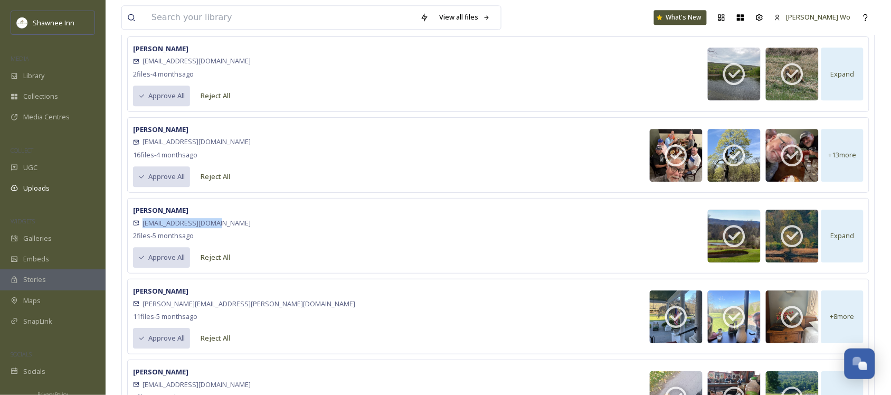
click at [144, 229] on div "[EMAIL_ADDRESS][DOMAIN_NAME]" at bounding box center [192, 223] width 118 height 13
drag, startPoint x: 268, startPoint y: 325, endPoint x: 143, endPoint y: 320, distance: 125.3
click at [143, 320] on div "[PERSON_NAME] [PERSON_NAME][EMAIL_ADDRESS][PERSON_NAME][DOMAIN_NAME] 11 file s …" at bounding box center [498, 317] width 743 height 76
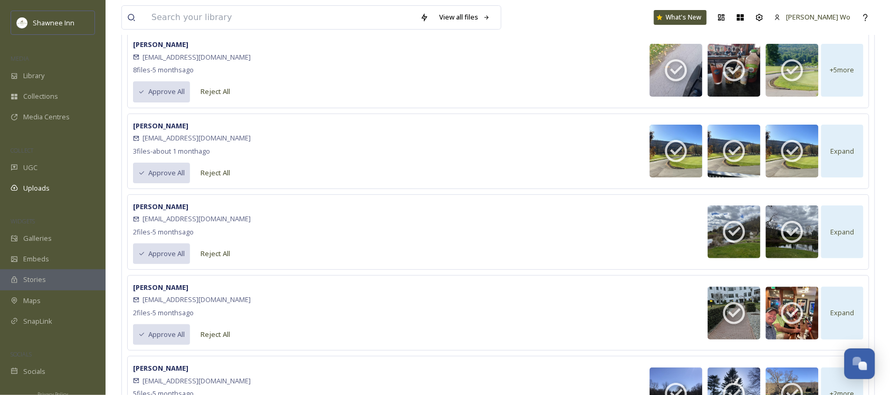
scroll to position [3499, 0]
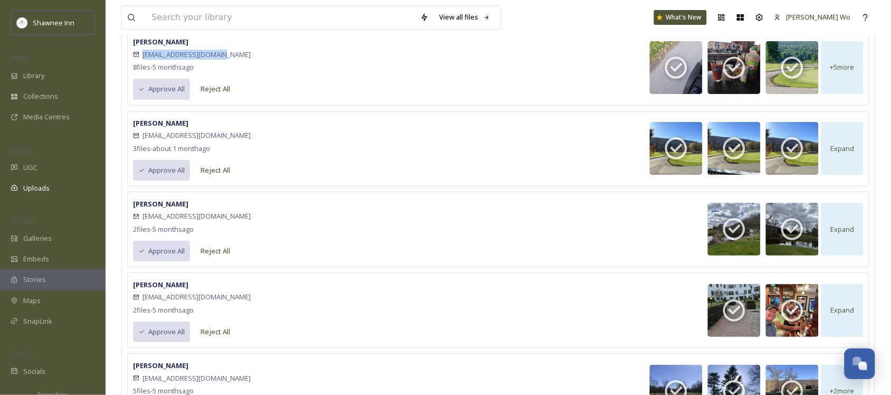
drag, startPoint x: 221, startPoint y: 75, endPoint x: 141, endPoint y: 71, distance: 79.8
click at [141, 61] on div "[EMAIL_ADDRESS][DOMAIN_NAME]" at bounding box center [192, 54] width 118 height 13
drag, startPoint x: 243, startPoint y: 155, endPoint x: 144, endPoint y: 151, distance: 99.9
click at [144, 151] on div "[PERSON_NAME] [EMAIL_ADDRESS][DOMAIN_NAME] 3 file s - about [DATE] Approve All …" at bounding box center [498, 149] width 743 height 76
click at [210, 223] on div "[EMAIL_ADDRESS][DOMAIN_NAME]" at bounding box center [192, 216] width 118 height 13
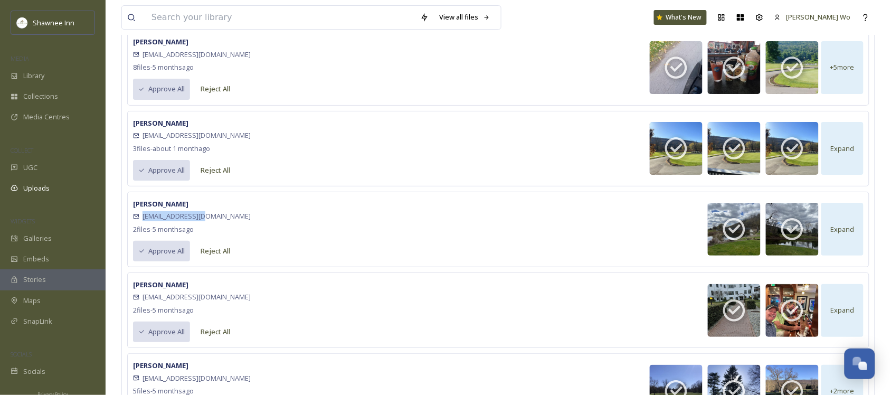
drag, startPoint x: 199, startPoint y: 237, endPoint x: 142, endPoint y: 238, distance: 57.1
click at [142, 223] on div "[EMAIL_ADDRESS][DOMAIN_NAME]" at bounding box center [192, 216] width 118 height 13
drag, startPoint x: 200, startPoint y: 320, endPoint x: 144, endPoint y: 321, distance: 56.0
click at [144, 304] on div "[EMAIL_ADDRESS][DOMAIN_NAME]" at bounding box center [192, 297] width 118 height 13
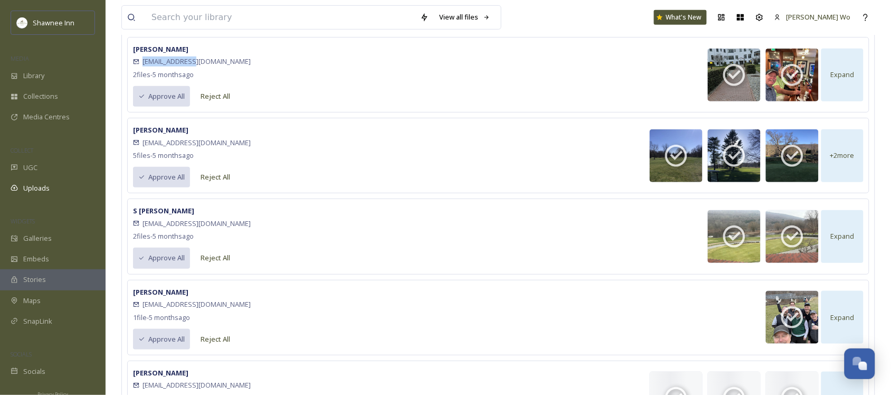
scroll to position [3763, 0]
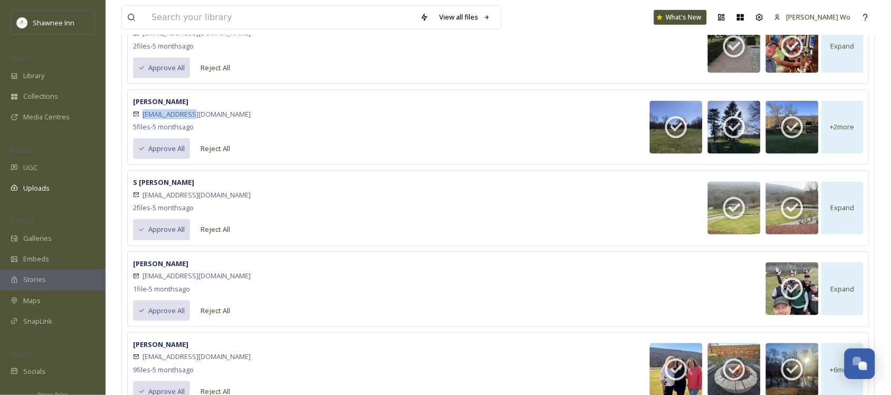
drag, startPoint x: 189, startPoint y: 138, endPoint x: 144, endPoint y: 131, distance: 45.9
click at [144, 120] on div "[EMAIL_ADDRESS][DOMAIN_NAME]" at bounding box center [192, 114] width 118 height 13
drag, startPoint x: 210, startPoint y: 214, endPoint x: 143, endPoint y: 214, distance: 67.6
click at [143, 201] on div "[EMAIL_ADDRESS][DOMAIN_NAME]" at bounding box center [192, 195] width 118 height 13
drag, startPoint x: 218, startPoint y: 299, endPoint x: 144, endPoint y: 297, distance: 73.5
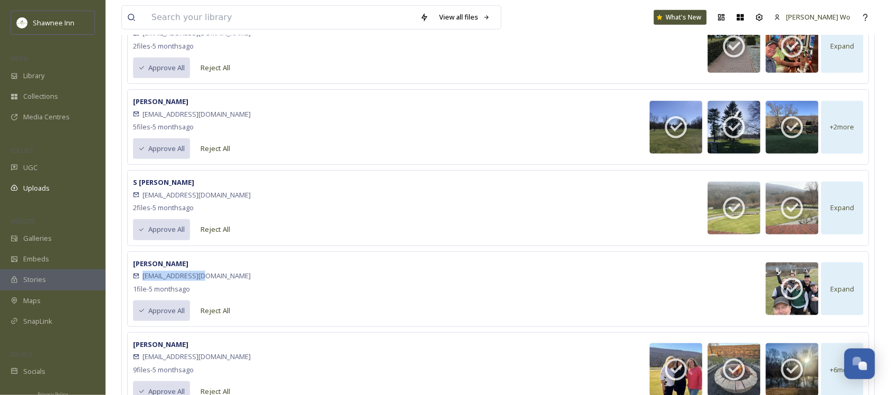
click at [144, 283] on div "[EMAIL_ADDRESS][DOMAIN_NAME]" at bounding box center [192, 276] width 118 height 13
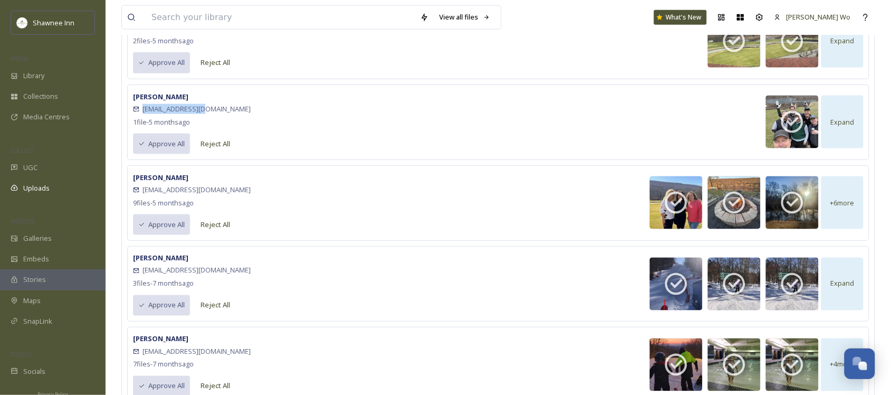
scroll to position [3961, 0]
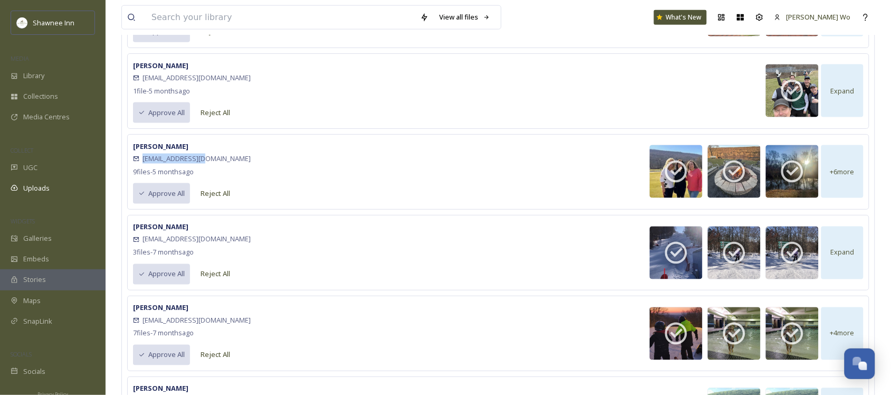
drag, startPoint x: 217, startPoint y: 178, endPoint x: 143, endPoint y: 181, distance: 74.0
click at [143, 165] on div "[EMAIL_ADDRESS][DOMAIN_NAME]" at bounding box center [192, 159] width 118 height 13
drag, startPoint x: 224, startPoint y: 261, endPoint x: 142, endPoint y: 257, distance: 83.0
click at [142, 246] on div "[EMAIL_ADDRESS][DOMAIN_NAME]" at bounding box center [192, 239] width 118 height 13
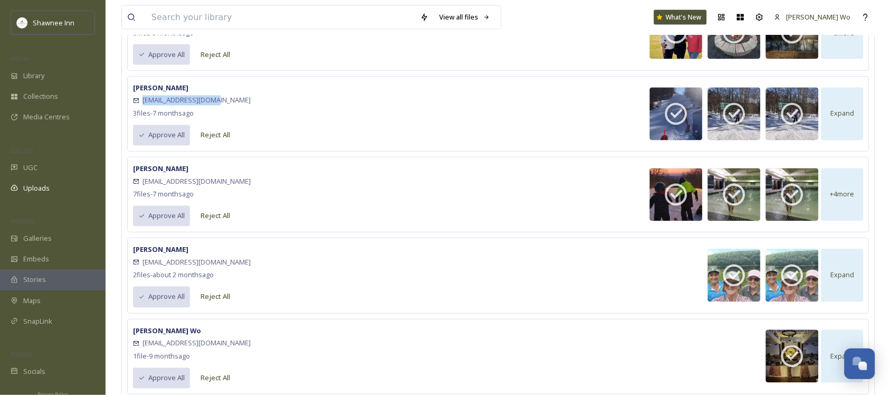
scroll to position [4093, 0]
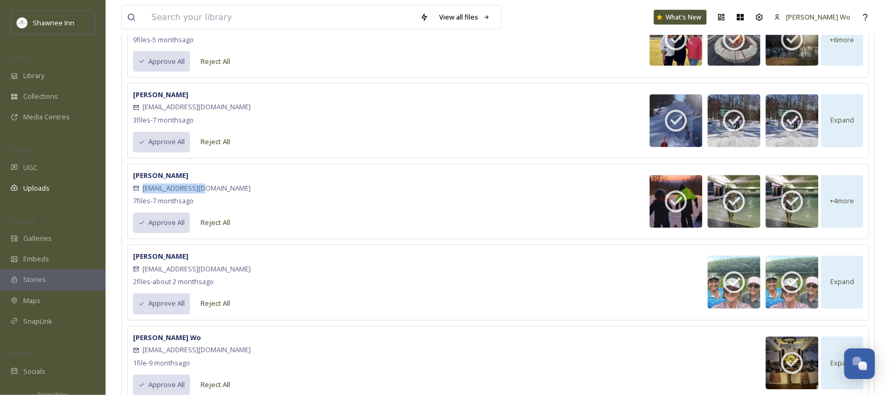
drag, startPoint x: 202, startPoint y: 214, endPoint x: 143, endPoint y: 210, distance: 59.8
click at [143, 195] on div "[EMAIL_ADDRESS][DOMAIN_NAME]" at bounding box center [192, 188] width 118 height 13
drag, startPoint x: 239, startPoint y: 289, endPoint x: 143, endPoint y: 291, distance: 96.1
click at [143, 291] on div "[PERSON_NAME] [EMAIL_ADDRESS][DOMAIN_NAME] 2 file s - about [DATE] Approve All …" at bounding box center [498, 283] width 743 height 76
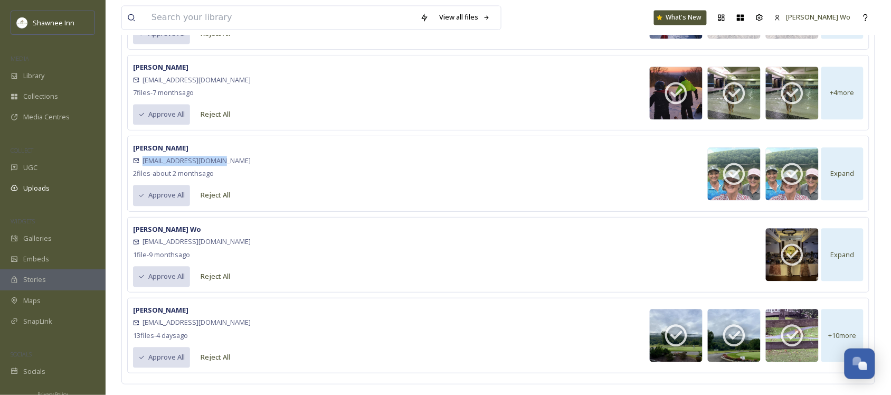
scroll to position [4226, 0]
